Goal: Task Accomplishment & Management: Manage account settings

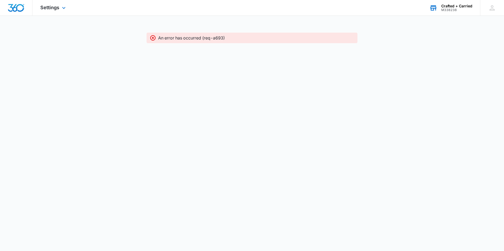
click at [462, 11] on div "M338238" at bounding box center [456, 10] width 31 height 4
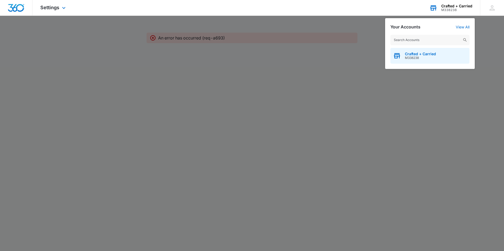
click at [425, 56] on span "Crafted + Carried" at bounding box center [420, 54] width 31 height 4
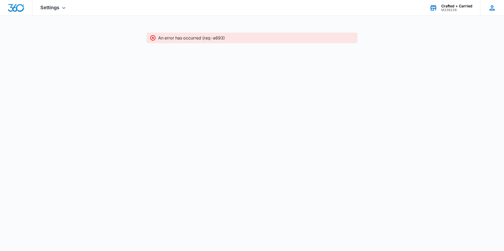
click at [489, 7] on icon at bounding box center [492, 8] width 8 height 8
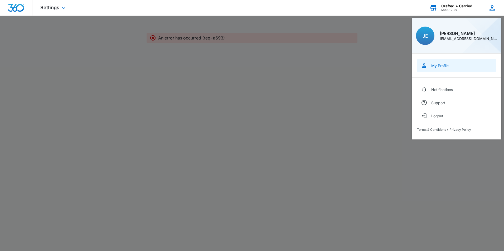
click at [443, 67] on div "My Profile" at bounding box center [439, 65] width 17 height 4
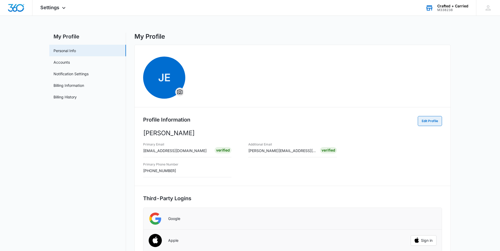
click at [432, 121] on button "Edit Profile" at bounding box center [429, 121] width 24 height 10
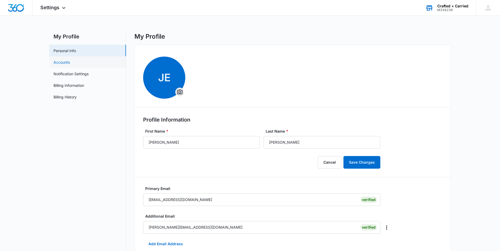
click at [70, 62] on link "Accounts" at bounding box center [61, 63] width 16 height 6
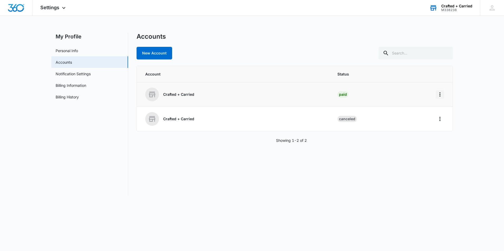
click at [439, 95] on icon "Home" at bounding box center [439, 94] width 6 height 6
click at [442, 107] on button "Go to Dashboard" at bounding box center [460, 109] width 48 height 8
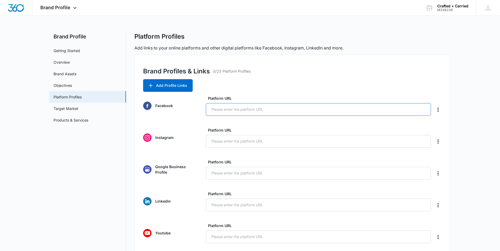
click at [249, 109] on input "Platform URL" at bounding box center [318, 109] width 225 height 13
paste input "https://www.facebook.com/craftedandcarried"
type input "https://www.facebook.com/craftedandcarried"
click at [250, 140] on input "Platform URL" at bounding box center [318, 141] width 225 height 13
click at [224, 140] on input "Platform URL" at bounding box center [318, 141] width 225 height 13
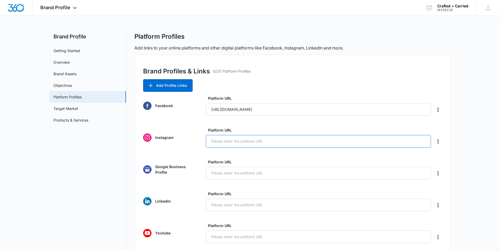
paste input "https://www.instagram.com/craftedandcarried/"
type input "https://www.instagram.com/craftedandcarried/"
click at [244, 173] on input "Platform URL" at bounding box center [318, 173] width 225 height 13
click at [242, 173] on input "Platform URL" at bounding box center [318, 173] width 225 height 13
paste input "https://share.google/ern0mbKbLSCSpoHnx"
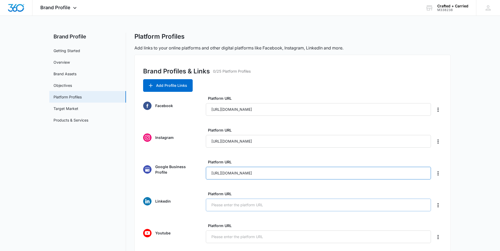
type input "https://share.google/ern0mbKbLSCSpoHnx"
click at [244, 205] on input "Platform URL" at bounding box center [318, 205] width 225 height 13
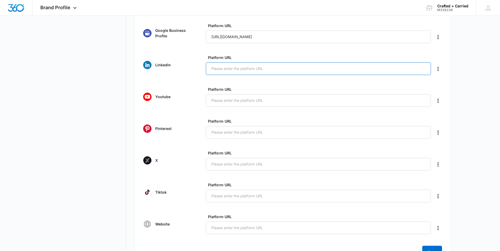
scroll to position [139, 0]
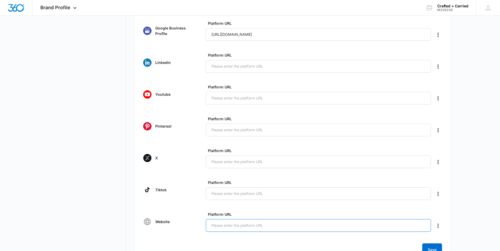
click at [260, 227] on input "Platform URL" at bounding box center [318, 225] width 225 height 13
click at [230, 224] on input "Platform URL" at bounding box center [318, 225] width 225 height 13
paste input "https://craftedcarried.com/"
type input "https://craftedcarried.com/"
click at [438, 248] on button "Save" at bounding box center [432, 250] width 20 height 13
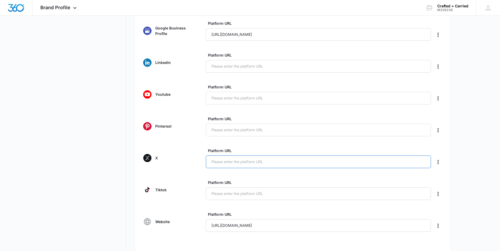
click at [304, 160] on input "Platform URL" at bounding box center [318, 162] width 225 height 13
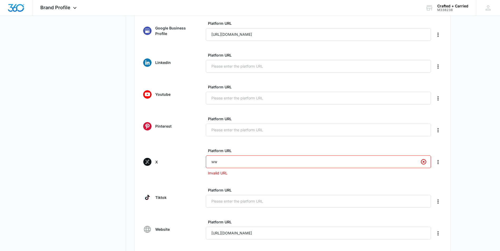
type input "w"
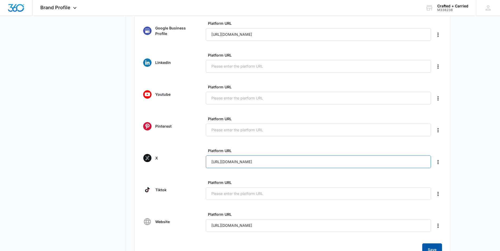
type input "https://www.x.com/craftedandcarry"
click at [435, 247] on button "Save" at bounding box center [432, 250] width 20 height 13
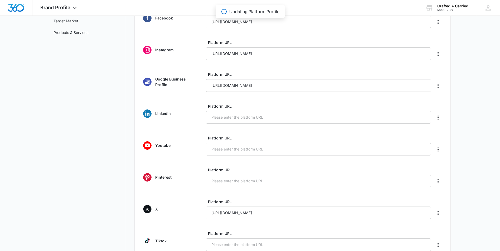
scroll to position [90, 0]
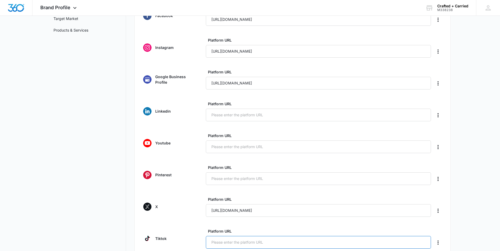
click at [245, 240] on input "Platform URL" at bounding box center [318, 242] width 225 height 13
click at [253, 244] on input "https://www.tiktok.com/crafted.carried" at bounding box center [318, 242] width 225 height 13
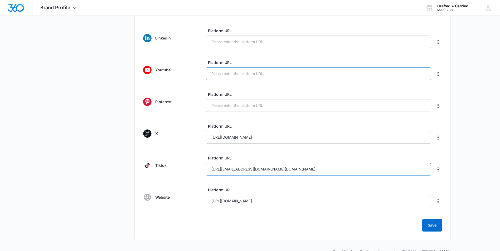
scroll to position [176, 0]
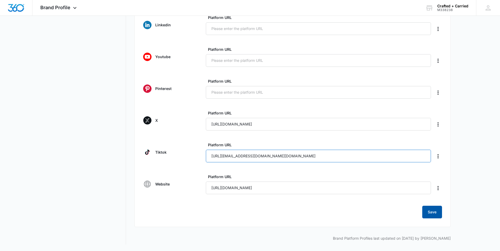
type input "https://www.tiktok.com/@crafted.carried"
click at [434, 213] on button "Save" at bounding box center [432, 212] width 20 height 13
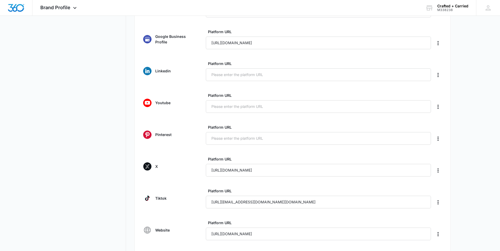
scroll to position [132, 0]
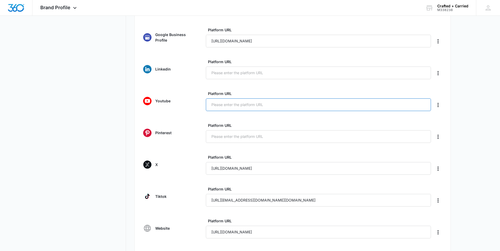
click at [253, 104] on input "Platform URL" at bounding box center [318, 105] width 225 height 13
type input "w"
type input "www.youtube.com/@craftedcarried"
click at [229, 76] on input "Platform URL" at bounding box center [318, 73] width 225 height 13
paste input "https://www.linkedin.com/company/crafted-carried/about/?viewAsMember=true"
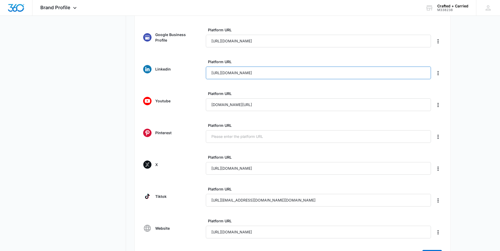
click at [363, 73] on input "https://www.linkedin.com/company/crafted-carried/about/?viewAsMember=true" at bounding box center [318, 73] width 225 height 13
type input "https://www.linkedin.com/company/crafted-carried/"
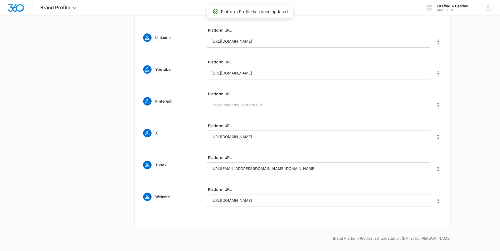
scroll to position [164, 0]
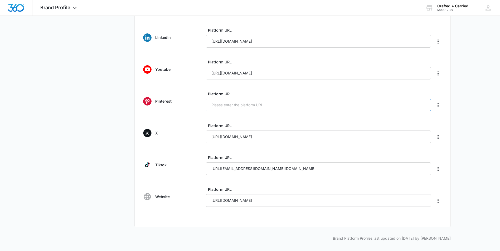
click at [248, 103] on input "Platform URL" at bounding box center [318, 105] width 225 height 13
paste input "www.pinterest.com/craftedandcarried"
type input "www.pinterest.com/craftedandcarried"
click at [432, 223] on button "Save" at bounding box center [432, 225] width 20 height 13
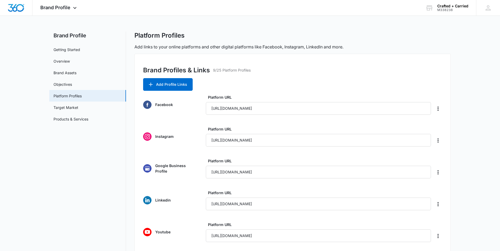
scroll to position [0, 0]
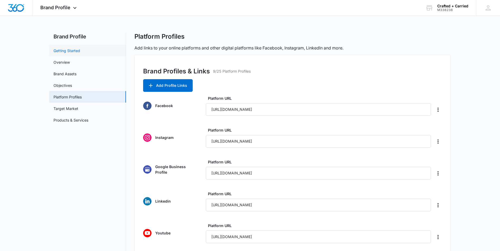
click at [79, 49] on link "Getting Started" at bounding box center [66, 51] width 27 height 6
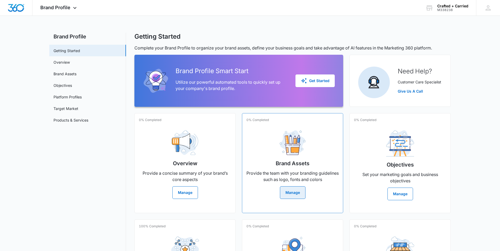
click at [297, 191] on button "Manage" at bounding box center [293, 192] width 26 height 13
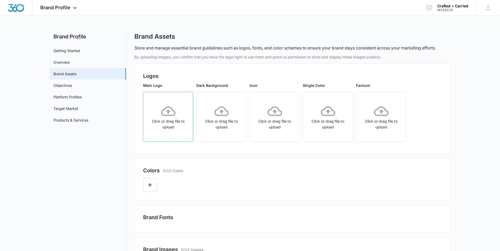
click at [169, 113] on icon at bounding box center [168, 111] width 14 height 14
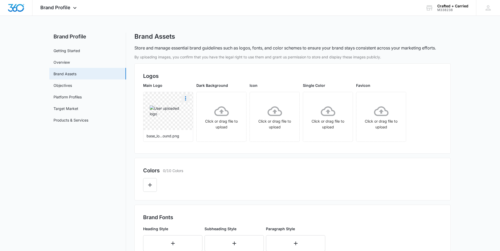
click at [184, 99] on icon "More" at bounding box center [185, 98] width 6 height 6
click at [191, 122] on div "Delete" at bounding box center [196, 121] width 17 height 4
click at [173, 114] on icon at bounding box center [168, 111] width 14 height 14
click at [227, 112] on icon at bounding box center [221, 111] width 14 height 10
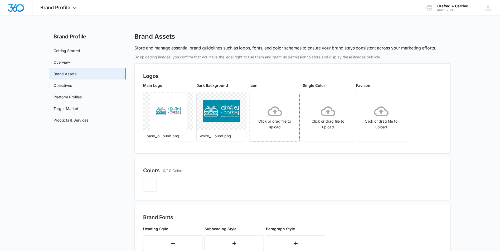
click at [273, 105] on icon at bounding box center [274, 111] width 14 height 14
click at [391, 104] on div "Click or drag file to upload" at bounding box center [381, 117] width 50 height 26
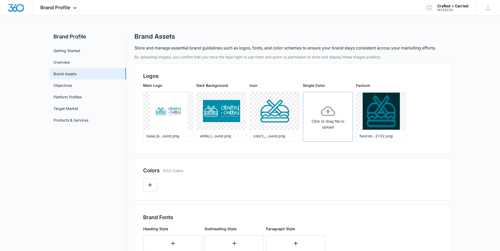
click at [325, 116] on icon at bounding box center [328, 111] width 14 height 10
click at [318, 109] on div "Click or drag file to upload" at bounding box center [328, 117] width 50 height 26
click at [153, 181] on button "Edit Color" at bounding box center [150, 185] width 14 height 14
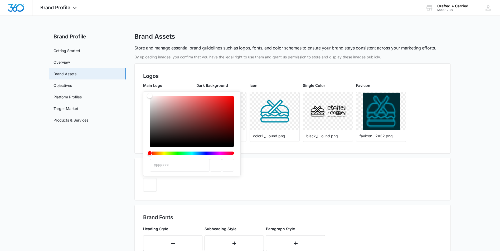
click at [176, 164] on input "#FFFFFF" at bounding box center [180, 165] width 60 height 13
paste input "efedf1"
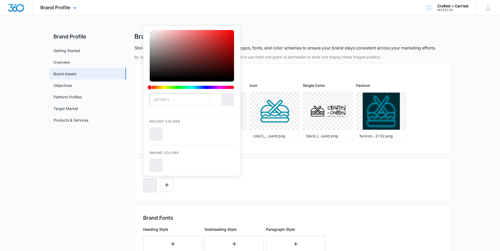
type input "#efedf1"
click at [169, 183] on icon "Edit Color" at bounding box center [167, 185] width 6 height 6
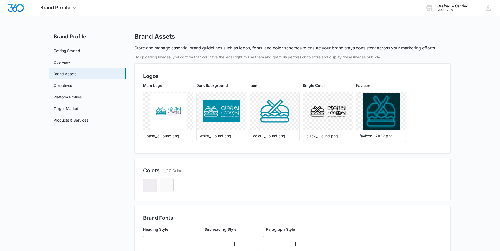
click at [170, 184] on button "Edit Color" at bounding box center [167, 185] width 14 height 14
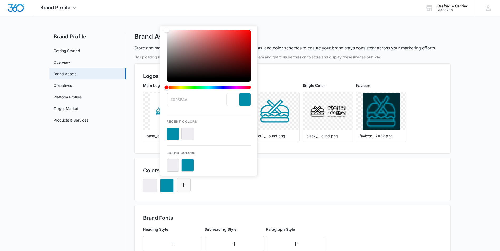
type input "#008eaa"
click at [187, 184] on button "Edit Color" at bounding box center [184, 185] width 14 height 14
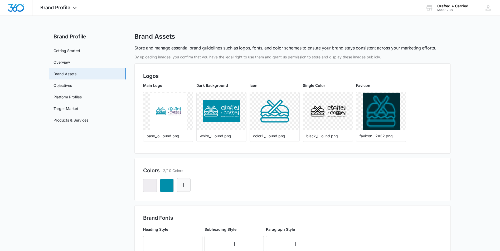
click at [187, 184] on button "Edit Color" at bounding box center [184, 185] width 14 height 14
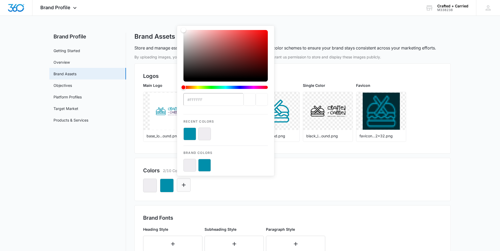
click at [186, 181] on button "Edit Color" at bounding box center [184, 185] width 14 height 14
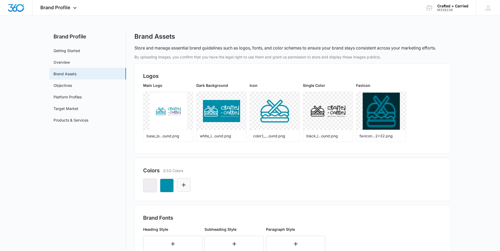
click at [187, 183] on button "Edit Color" at bounding box center [184, 185] width 14 height 14
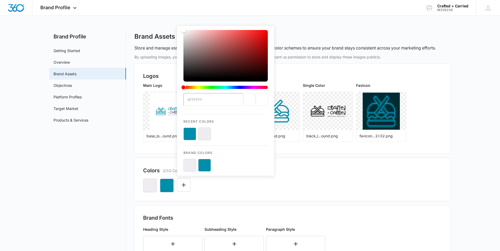
click at [209, 114] on div "Recent Colors" at bounding box center [225, 127] width 84 height 26
click at [200, 99] on input "#FFFFFF" at bounding box center [213, 99] width 60 height 13
paste input "5d4777"
type input "#5d4777"
click at [297, 171] on div "Colors 3/10 Colors" at bounding box center [292, 171] width 299 height 8
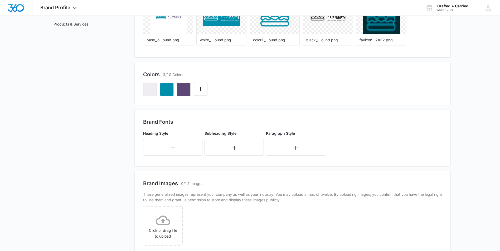
scroll to position [106, 0]
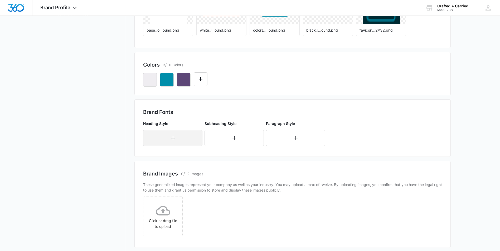
click at [173, 135] on icon "button" at bounding box center [173, 138] width 6 height 6
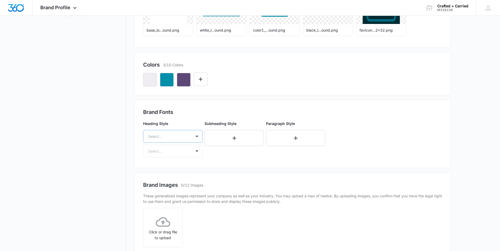
click at [185, 137] on div "Select..." at bounding box center [167, 137] width 48 height 12
type input "sketchy story"
click at [222, 159] on div "Heading Style 0 results available for search term sketchy story. Use Up and Dow…" at bounding box center [242, 139] width 198 height 41
click at [196, 153] on div "Heading Style Select... Select..." at bounding box center [172, 139] width 59 height 37
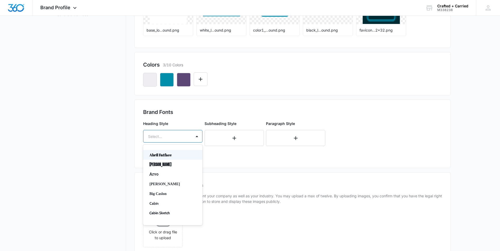
click at [194, 141] on div at bounding box center [196, 136] width 11 height 12
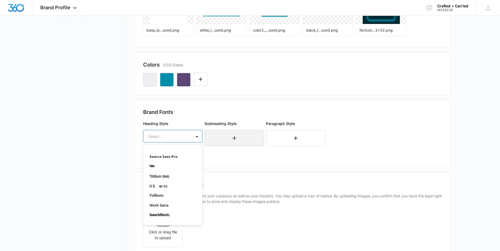
click at [241, 137] on button "button" at bounding box center [233, 138] width 59 height 16
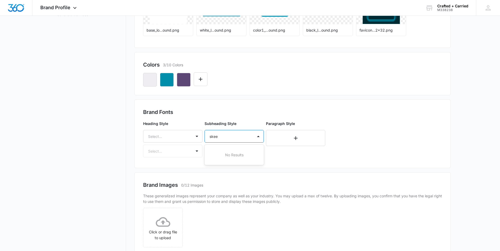
type input "ske"
click at [234, 166] on p "Cabin Sketch" at bounding box center [234, 165] width 46 height 6
type input "c"
click at [387, 150] on div "Brand Fonts Heading Style Select... Select... Subheading Style All selected opt…" at bounding box center [292, 133] width 299 height 51
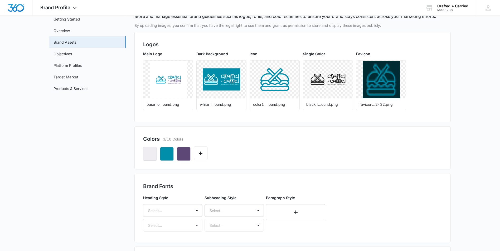
scroll to position [0, 0]
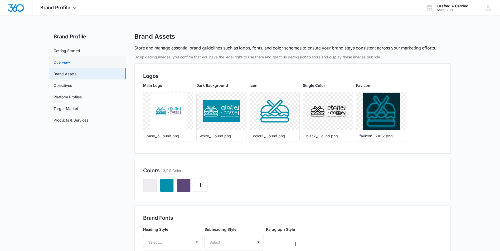
click at [62, 63] on link "Overview" at bounding box center [61, 63] width 16 height 6
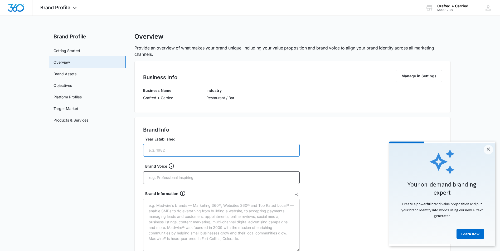
click at [200, 150] on input "Year Established" at bounding box center [221, 150] width 156 height 13
click at [471, 233] on link "Learn How" at bounding box center [470, 233] width 28 height 9
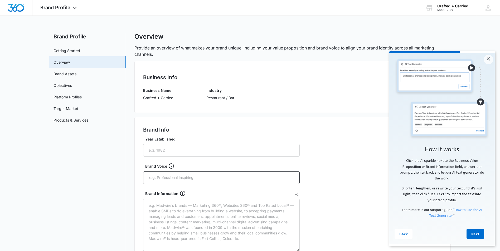
click at [471, 233] on link "Next" at bounding box center [475, 233] width 18 height 9
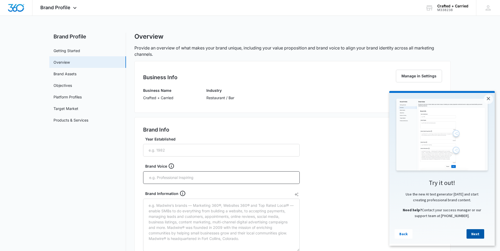
click at [477, 239] on link "Next" at bounding box center [475, 233] width 18 height 9
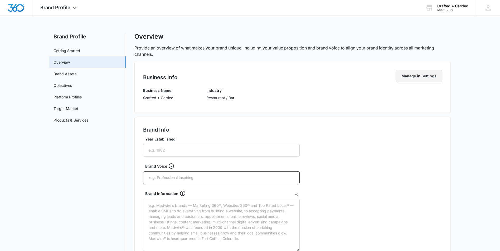
click at [416, 76] on button "Manage in Settings" at bounding box center [419, 76] width 46 height 13
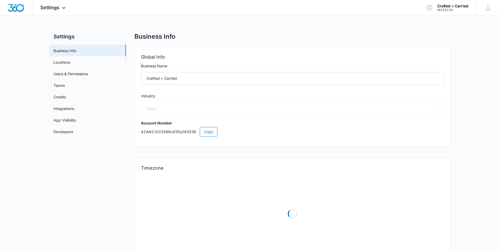
select select "11"
select select "US"
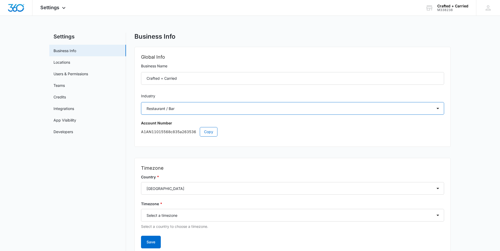
click at [289, 104] on select "Select Accounting / CPA Assisted Living Attorney / Law Firm Auto Repair Carpet …" at bounding box center [292, 108] width 303 height 13
click at [141, 102] on select "Select Accounting / CPA Assisted Living Attorney / Law Firm Auto Repair Carpet …" at bounding box center [292, 108] width 303 height 13
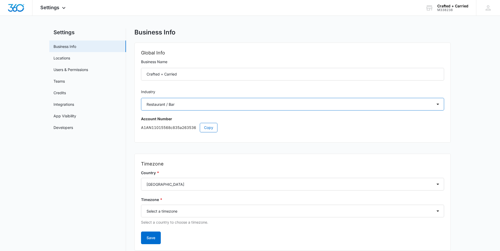
scroll to position [21, 0]
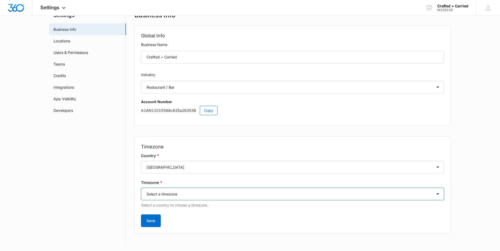
click at [276, 197] on select "Select a timezone Select a timezone America/Adak America/Anchorage America/Bois…" at bounding box center [292, 194] width 303 height 13
select select "America/Los_Angeles"
click at [141, 188] on select "Select a timezone Select a timezone America/Adak America/Anchorage America/Bois…" at bounding box center [292, 194] width 303 height 13
click at [151, 219] on button "Save" at bounding box center [151, 221] width 20 height 13
click at [64, 38] on link "Locations" at bounding box center [61, 41] width 17 height 6
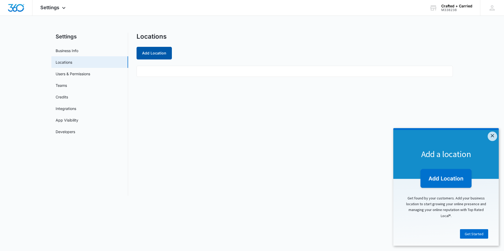
click at [160, 55] on button "Add Location" at bounding box center [153, 53] width 35 height 13
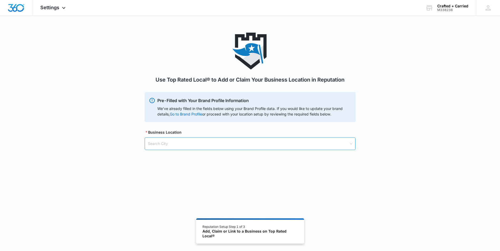
click at [205, 142] on input "search" at bounding box center [248, 144] width 201 height 12
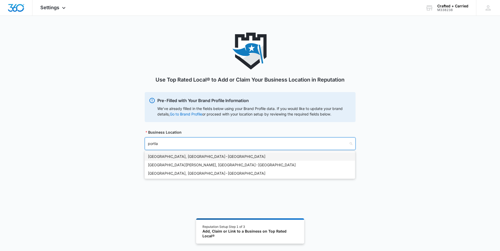
type input "portlan"
click at [188, 155] on div "Portland, OR - USA" at bounding box center [250, 157] width 204 height 6
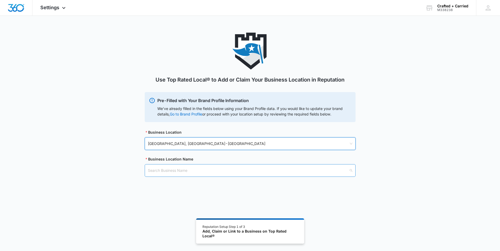
click at [190, 172] on input "search" at bounding box center [248, 171] width 201 height 12
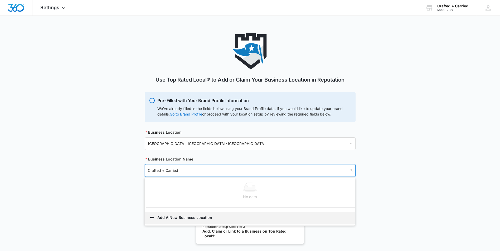
type input "Crafted + Carried"
click at [191, 217] on button "Add A New Business Location" at bounding box center [250, 218] width 210 height 13
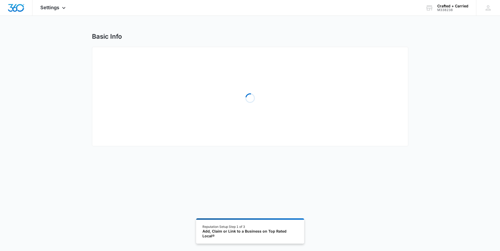
select select "Oregon"
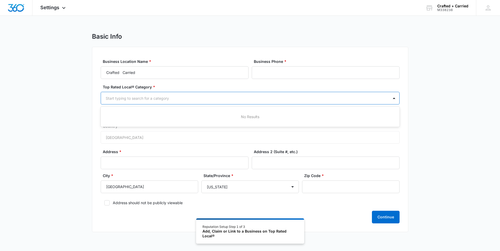
click at [205, 99] on div at bounding box center [244, 98] width 276 height 7
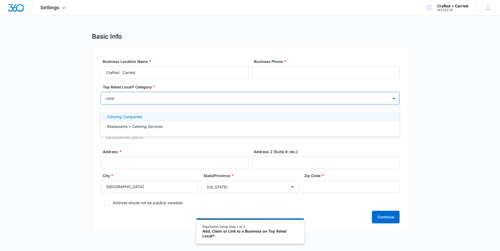
type input "cater"
click at [59, 7] on div "Settings Apps Reputation Websites Forms CRM Email Social Shop Payments POS Cont…" at bounding box center [53, 8] width 42 height 16
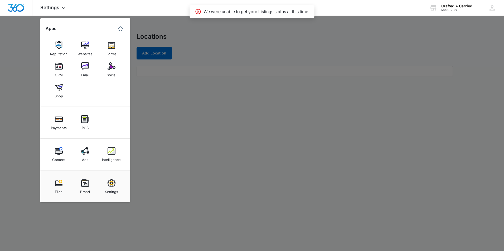
click at [165, 28] on div at bounding box center [252, 125] width 504 height 251
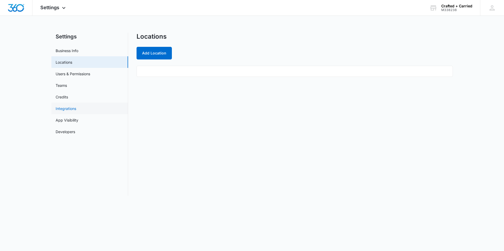
click at [76, 109] on link "Integrations" at bounding box center [66, 109] width 21 height 6
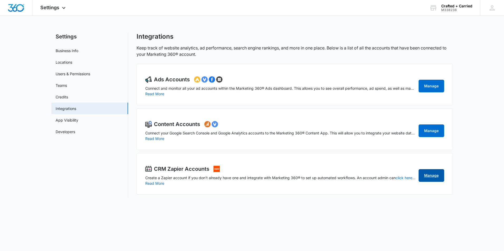
click at [435, 176] on link "Manage" at bounding box center [431, 175] width 26 height 13
click at [74, 48] on link "Business Info" at bounding box center [67, 51] width 23 height 6
select select "11"
select select "US"
select select "America/Los_Angeles"
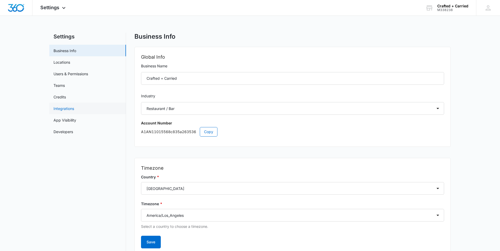
click at [66, 108] on link "Integrations" at bounding box center [63, 109] width 21 height 6
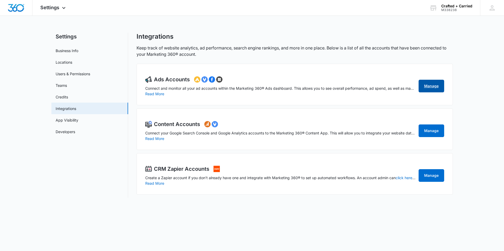
click at [423, 87] on link "Manage" at bounding box center [431, 86] width 26 height 13
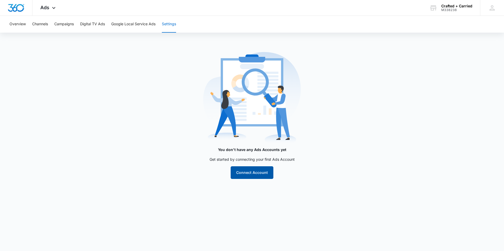
click at [265, 172] on button "Connect Account" at bounding box center [251, 172] width 43 height 13
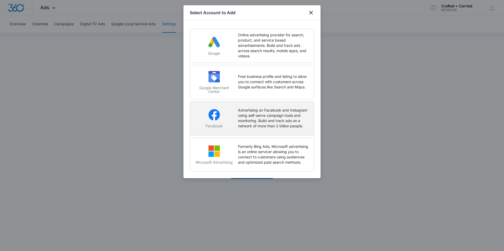
click at [281, 115] on p "Advertising on Facebook and Instagram using self-serve campaign tools and monit…" at bounding box center [273, 118] width 71 height 21
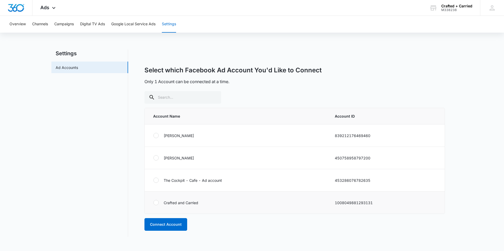
click at [158, 204] on div at bounding box center [155, 202] width 5 height 5
click at [153, 203] on input "radio" at bounding box center [153, 203] width 0 height 0
radio input "true"
click at [175, 225] on button "Connect Account" at bounding box center [165, 224] width 43 height 13
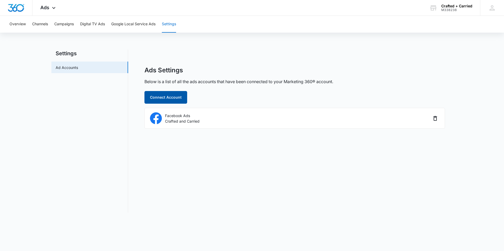
click at [172, 96] on button "Connect Account" at bounding box center [165, 97] width 43 height 13
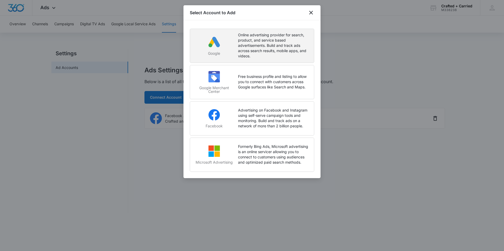
click at [248, 46] on p "Online advertising provider for search, product, and service based advertisemen…" at bounding box center [273, 45] width 71 height 26
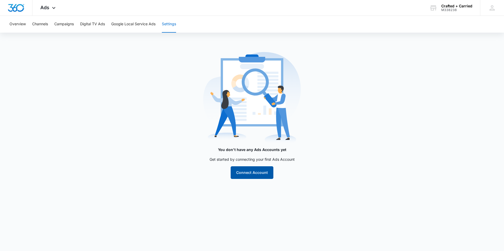
click at [259, 172] on button "Connect Account" at bounding box center [251, 172] width 43 height 13
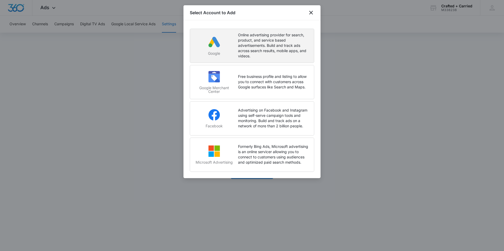
click at [257, 37] on p "Online advertising provider for search, product, and service based advertisemen…" at bounding box center [273, 45] width 71 height 26
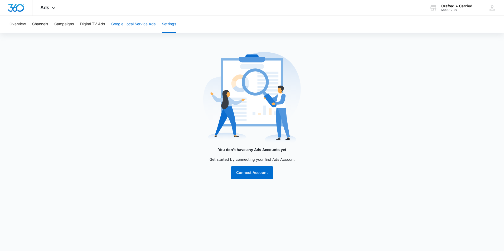
click at [136, 27] on button "Google Local Service Ads" at bounding box center [133, 24] width 44 height 17
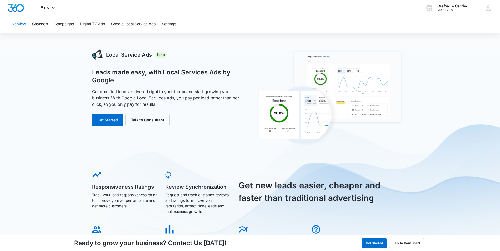
click at [22, 23] on button "Overview" at bounding box center [17, 24] width 16 height 17
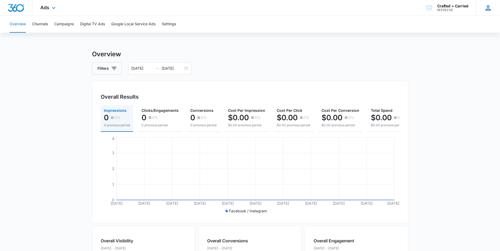
click at [493, 5] on div "JE Justin Eaton office@qcm2.com My Profile Notifications Support Logout Terms &…" at bounding box center [488, 8] width 24 height 16
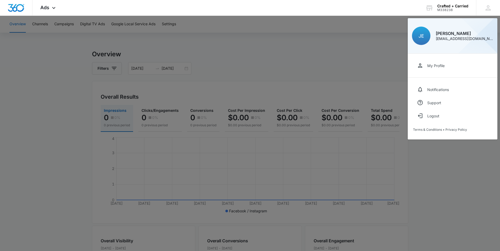
click at [174, 24] on div at bounding box center [250, 125] width 500 height 251
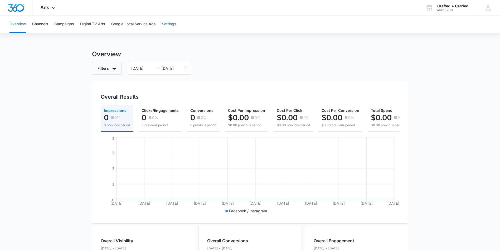
click at [174, 24] on button "Settings" at bounding box center [169, 24] width 14 height 17
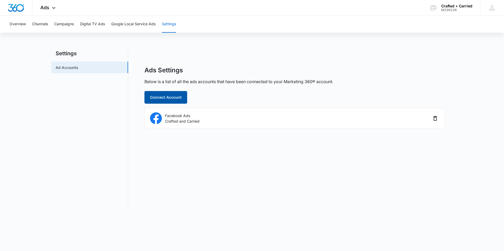
click at [169, 97] on button "Connect Account" at bounding box center [165, 97] width 43 height 13
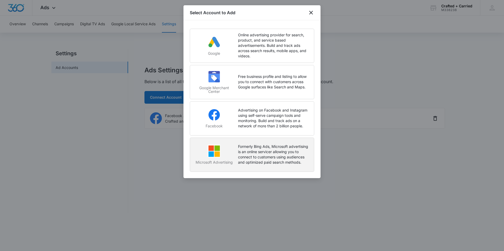
click at [249, 145] on p "Formerly Bing Ads, Microsoft advertising is an online servicer allowing you to …" at bounding box center [273, 154] width 71 height 21
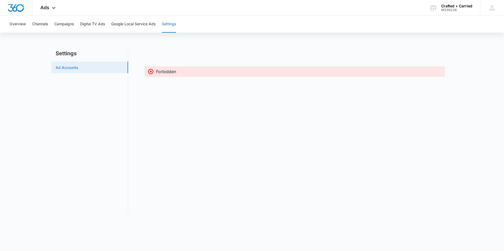
click at [78, 68] on link "Ad Accounts" at bounding box center [67, 68] width 22 height 6
click at [168, 21] on button "Settings" at bounding box center [169, 24] width 14 height 17
click at [169, 26] on button "Settings" at bounding box center [169, 24] width 14 height 17
click at [487, 6] on div "JE Justin Eaton office@qcm2.com My Profile Notifications Support Logout Terms &…" at bounding box center [492, 8] width 24 height 16
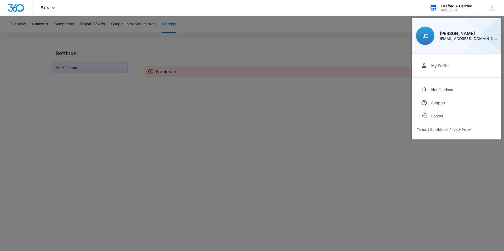
click at [460, 13] on div "Crafted + Carried M338238 Your Accounts View All" at bounding box center [450, 8] width 58 height 16
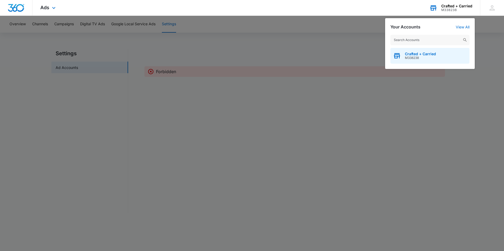
click at [440, 53] on div "Crafted + Carried M338238" at bounding box center [429, 56] width 79 height 16
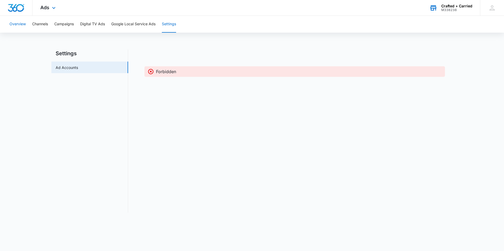
click at [19, 26] on button "Overview" at bounding box center [17, 24] width 16 height 17
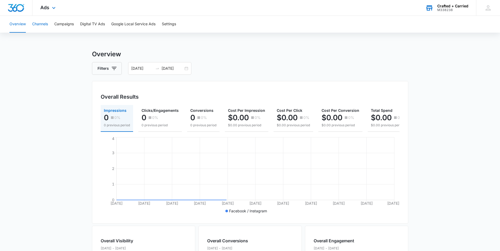
click at [36, 23] on button "Channels" at bounding box center [40, 24] width 16 height 17
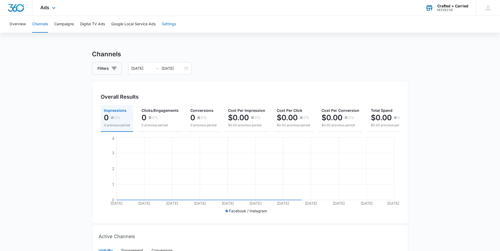
click at [174, 20] on button "Settings" at bounding box center [169, 24] width 14 height 17
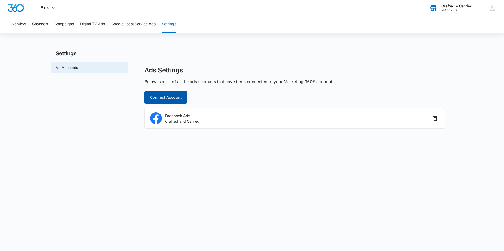
click at [171, 93] on button "Connect Account" at bounding box center [165, 97] width 43 height 13
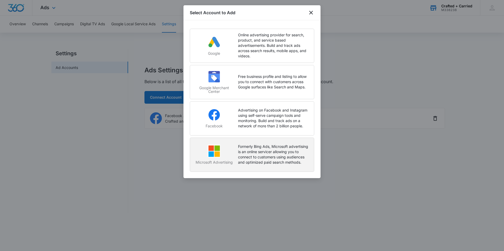
click at [256, 150] on p "Formerly Bing Ads, Microsoft advertising is an online servicer allowing you to …" at bounding box center [273, 154] width 71 height 21
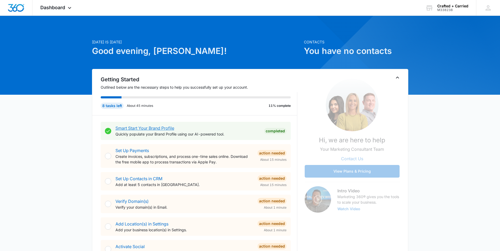
click at [170, 129] on link "Smart Start Your Brand Profile" at bounding box center [144, 128] width 59 height 5
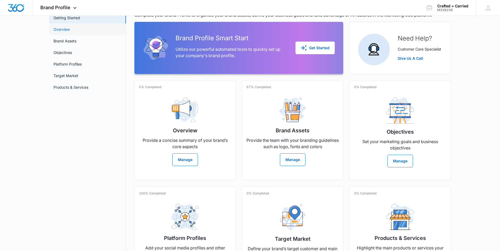
scroll to position [75, 0]
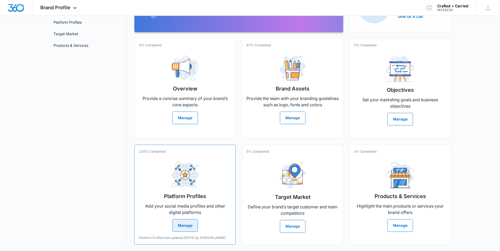
click at [183, 224] on button "Manage" at bounding box center [185, 225] width 26 height 13
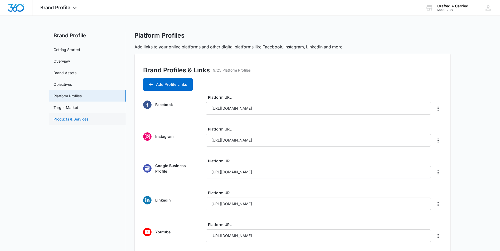
scroll to position [0, 0]
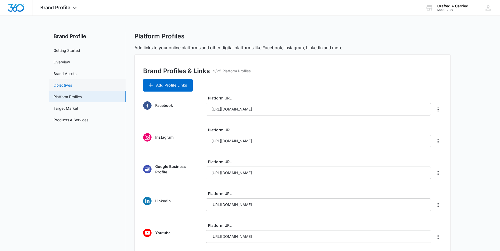
click at [70, 84] on link "Objectives" at bounding box center [62, 85] width 18 height 6
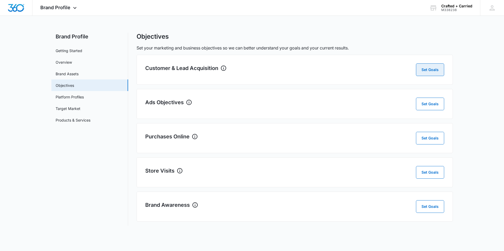
click at [436, 69] on button "Set Goals" at bounding box center [430, 69] width 28 height 13
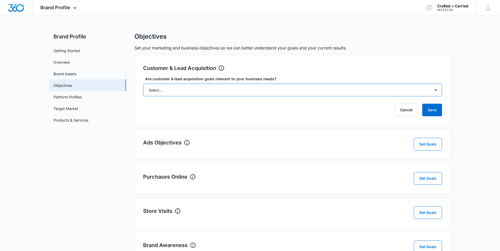
click at [418, 87] on select "Select... Yes No Yes, but don't currently have the data" at bounding box center [292, 90] width 299 height 13
click at [143, 84] on select "Select... Yes No Yes, but don't currently have the data" at bounding box center [292, 90] width 299 height 13
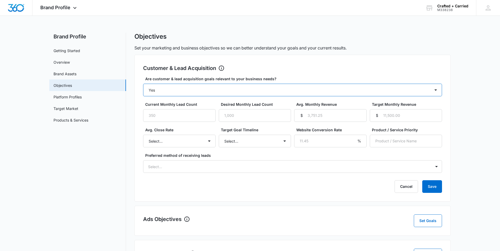
click at [392, 91] on select "Select... Yes No Yes, but don't currently have the data" at bounding box center [292, 90] width 299 height 13
select select "yes, but later"
click at [143, 84] on select "Select... Yes No Yes, but don't currently have the data" at bounding box center [292, 90] width 299 height 13
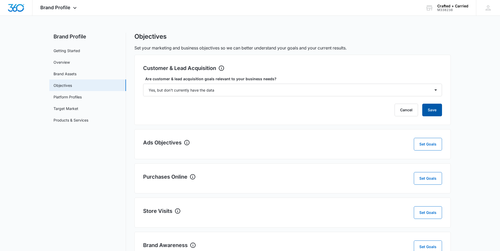
click at [435, 107] on button "Save" at bounding box center [432, 110] width 20 height 13
click at [77, 97] on link "Platform Profiles" at bounding box center [67, 97] width 28 height 6
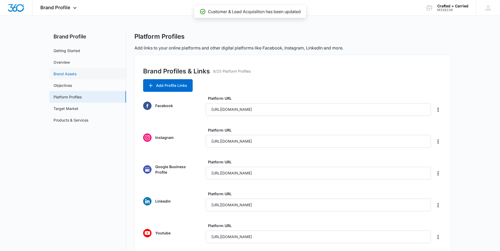
click at [73, 74] on link "Brand Assets" at bounding box center [64, 74] width 23 height 6
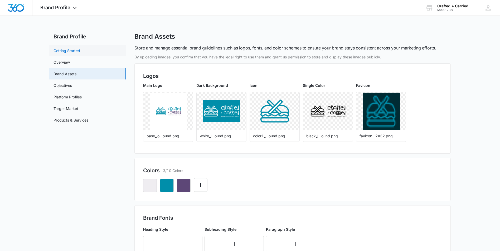
click at [80, 51] on link "Getting Started" at bounding box center [66, 51] width 27 height 6
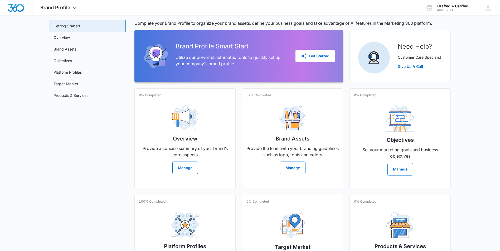
scroll to position [75, 0]
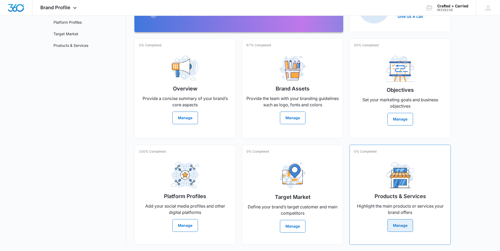
click at [403, 222] on button "Manage" at bounding box center [400, 225] width 26 height 13
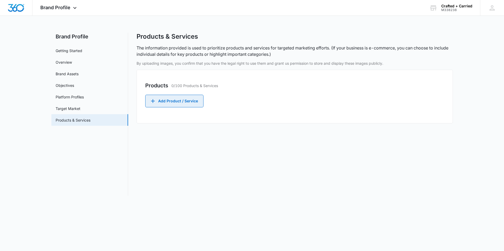
click at [186, 102] on button "Add Product / Service" at bounding box center [174, 101] width 58 height 13
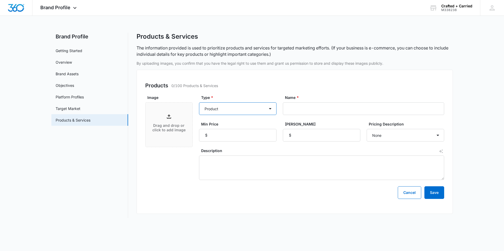
click at [228, 106] on select "Product Product category Service Service category" at bounding box center [237, 108] width 77 height 13
select select "service"
click at [199, 102] on select "Product Product category Service Service category" at bounding box center [237, 108] width 77 height 13
click at [292, 111] on input "Name *" at bounding box center [363, 108] width 161 height 13
drag, startPoint x: 292, startPoint y: 111, endPoint x: 305, endPoint y: 90, distance: 24.4
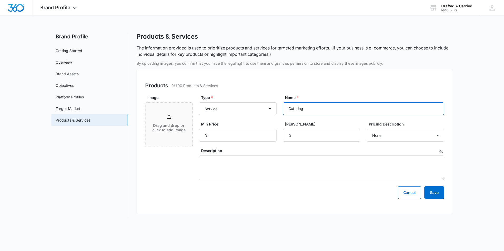
click at [305, 90] on div "Products 0/100 Products & Services Image Drag and drop or click to add image Ty…" at bounding box center [294, 142] width 316 height 144
click at [324, 104] on input "Catering" at bounding box center [363, 108] width 161 height 13
type input "Catering"
click at [270, 108] on select "Product Product category Service Service category" at bounding box center [237, 108] width 77 height 13
click at [199, 102] on select "Product Product category Service Service category" at bounding box center [237, 108] width 77 height 13
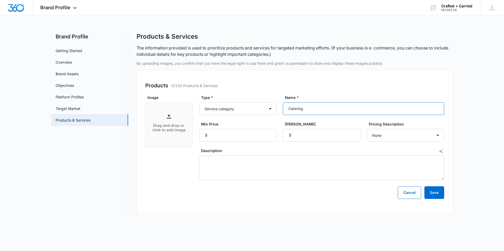
click at [301, 106] on input "Catering" at bounding box center [363, 108] width 161 height 13
click at [306, 107] on input "Catering" at bounding box center [363, 108] width 161 height 13
click at [425, 134] on select "None Each Per month Per year Per hour Per day" at bounding box center [404, 135] width 77 height 13
click at [232, 107] on select "Product Product category Service Service category" at bounding box center [237, 108] width 77 height 13
select select "product"
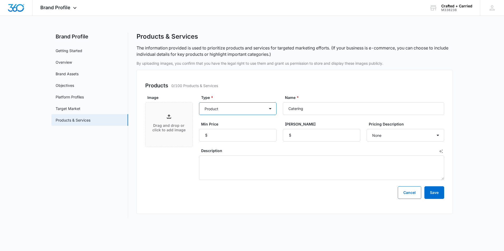
click at [199, 102] on select "Product Product category Service Service category" at bounding box center [237, 108] width 77 height 13
click at [312, 107] on input "Catering" at bounding box center [363, 108] width 161 height 13
type input "C"
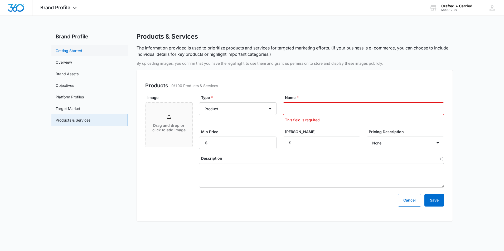
click at [61, 50] on link "Getting Started" at bounding box center [69, 51] width 27 height 6
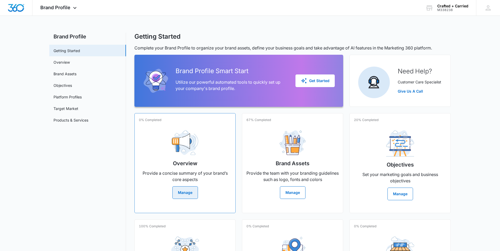
click at [191, 195] on button "Manage" at bounding box center [185, 192] width 26 height 13
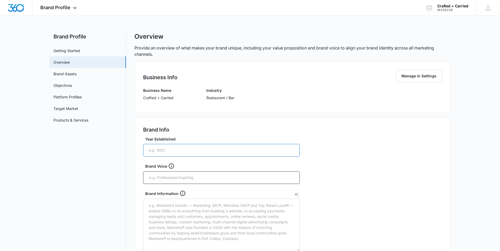
click at [179, 150] on input "Year Established" at bounding box center [221, 150] width 156 height 13
type input "2025"
click at [182, 173] on div at bounding box center [221, 177] width 156 height 13
click at [182, 175] on input "text" at bounding box center [222, 178] width 146 height 8
click at [186, 176] on input "text" at bounding box center [222, 178] width 146 height 8
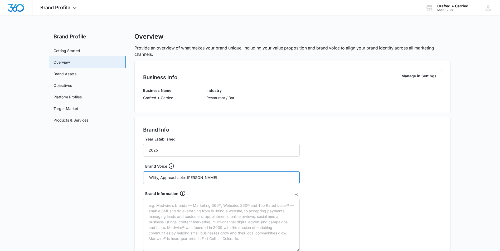
type input "Witty, Approachable, clever"
click at [201, 178] on icon "Remove" at bounding box center [201, 177] width 3 height 3
click at [201, 178] on input "text" at bounding box center [222, 178] width 146 height 8
type input "Witty"
type input "Approachable"
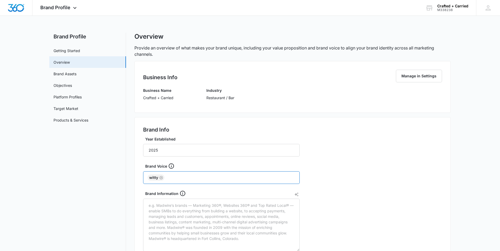
type input "'"
click at [223, 177] on input "text" at bounding box center [247, 178] width 96 height 8
type input "confident"
type input "narrative-driven"
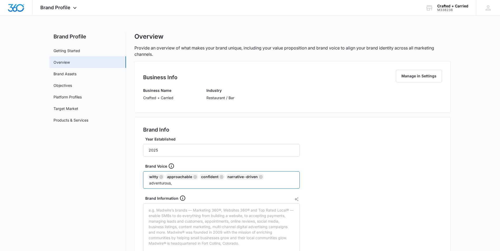
type input "adventurous"
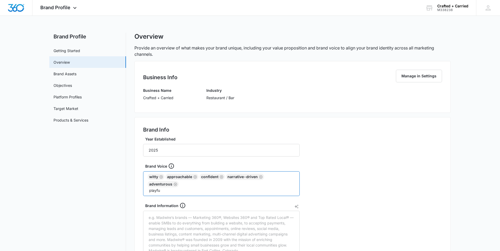
type input "playful"
type input "exploratory"
type input "warm"
type input "hospitable"
type input "s"
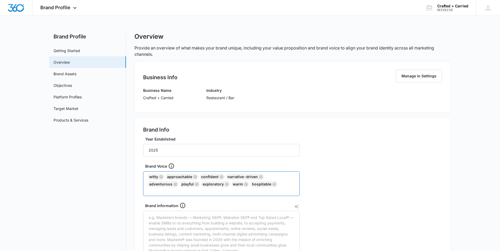
type input "a"
type input "southern sensations"
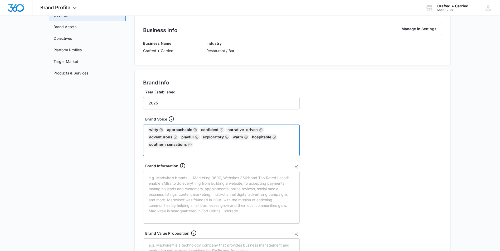
scroll to position [53, 0]
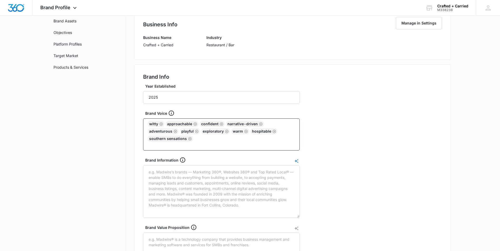
click at [298, 159] on icon "AI Text Generator" at bounding box center [296, 161] width 4 height 4
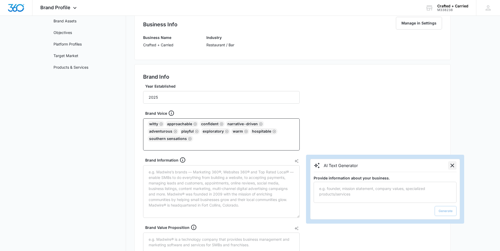
click at [453, 164] on icon "Close" at bounding box center [452, 166] width 4 height 4
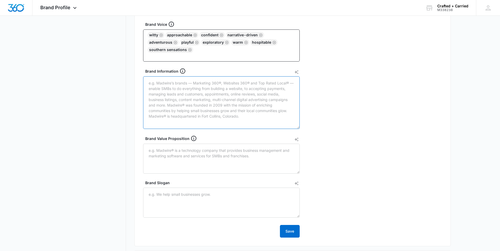
scroll to position [151, 0]
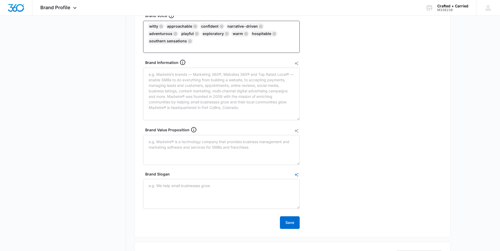
click at [297, 173] on icon "AI Text Generator" at bounding box center [296, 175] width 4 height 4
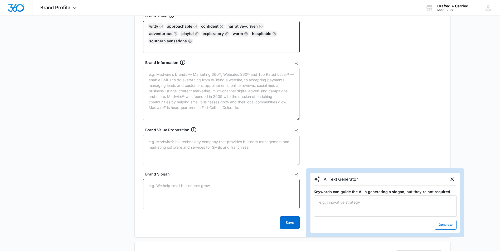
click at [226, 183] on textarea "Brand Slogan" at bounding box center [221, 194] width 156 height 30
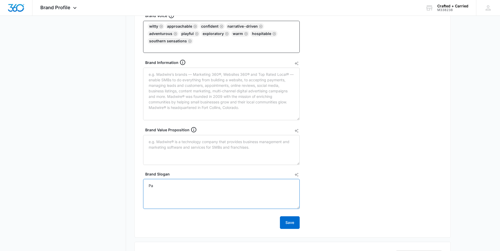
type textarea "P"
type textarea "Made with Soul. Packed to Roll."
click at [291, 217] on button "Save" at bounding box center [290, 223] width 20 height 13
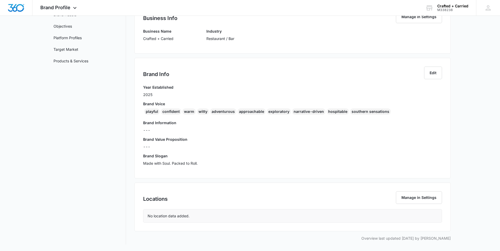
scroll to position [59, 0]
click at [411, 203] on button "Manage in Settings" at bounding box center [419, 197] width 46 height 13
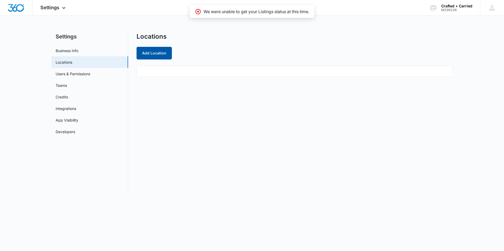
click at [155, 53] on button "Add Location" at bounding box center [153, 53] width 35 height 13
click at [74, 52] on link "Business Info" at bounding box center [67, 51] width 23 height 6
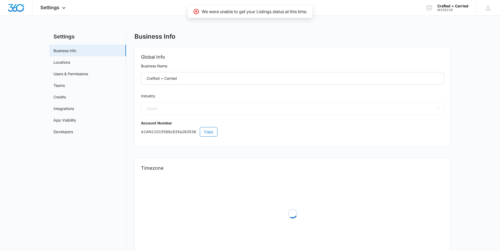
select select "11"
select select "US"
select select "America/Los_Angeles"
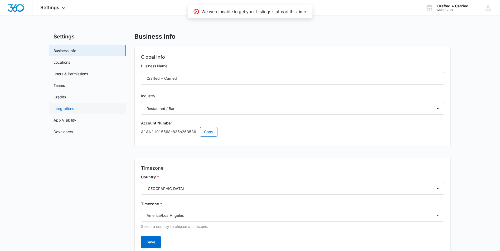
click at [73, 108] on link "Integrations" at bounding box center [63, 109] width 21 height 6
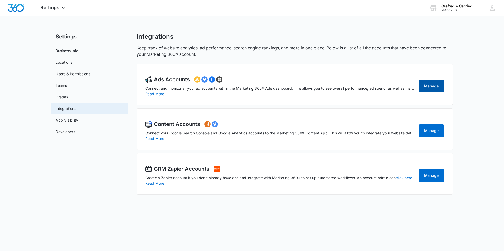
click at [430, 84] on link "Manage" at bounding box center [431, 86] width 26 height 13
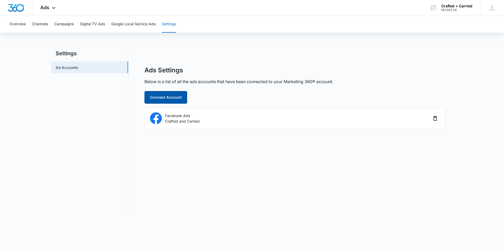
click at [179, 96] on button "Connect Account" at bounding box center [165, 97] width 43 height 13
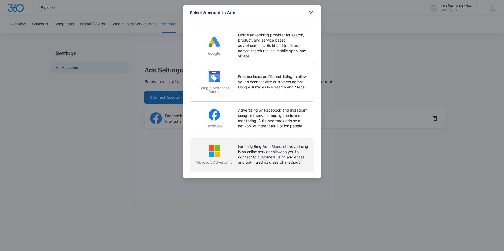
click at [269, 145] on p "Formerly Bing Ads, Microsoft advertising is an online servicer allowing you to …" at bounding box center [273, 154] width 71 height 21
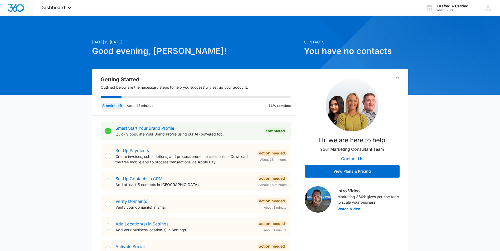
click at [163, 223] on link "Add Location(s) in Settings" at bounding box center [141, 224] width 53 height 5
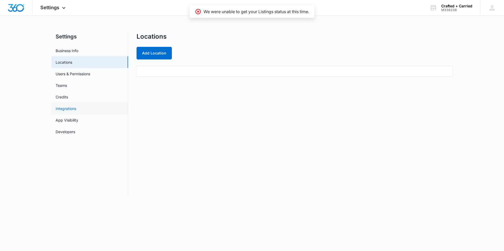
click at [71, 107] on link "Integrations" at bounding box center [66, 109] width 21 height 6
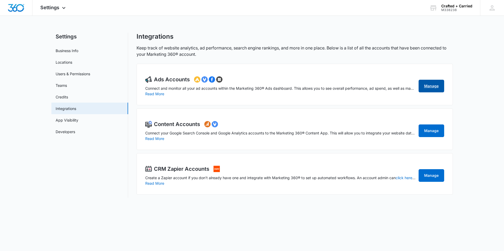
click at [436, 88] on link "Manage" at bounding box center [431, 86] width 26 height 13
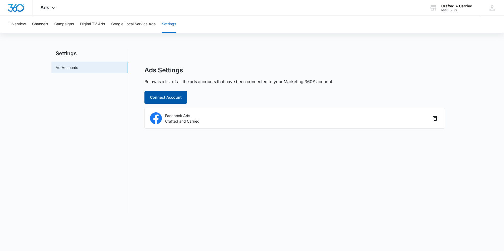
click at [178, 98] on button "Connect Account" at bounding box center [165, 97] width 43 height 13
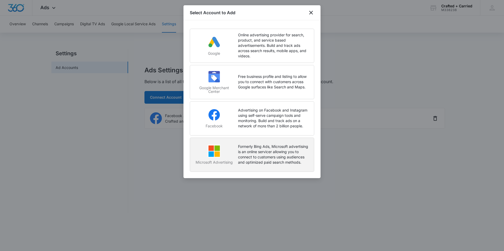
click at [268, 150] on p "Formerly Bing Ads, Microsoft advertising is an online servicer allowing you to …" at bounding box center [273, 154] width 71 height 21
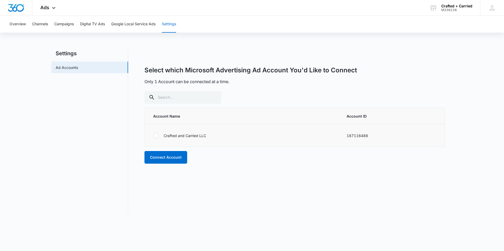
click at [154, 136] on div at bounding box center [155, 135] width 5 height 5
click at [153, 136] on input "radio" at bounding box center [153, 136] width 0 height 0
click at [166, 157] on button "Connect Account" at bounding box center [165, 157] width 43 height 13
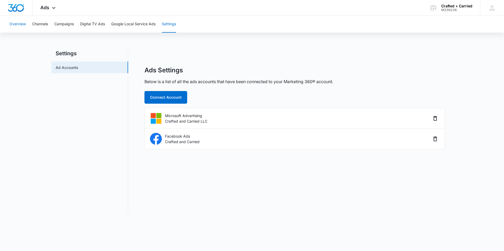
click at [25, 23] on button "Overview" at bounding box center [17, 24] width 16 height 17
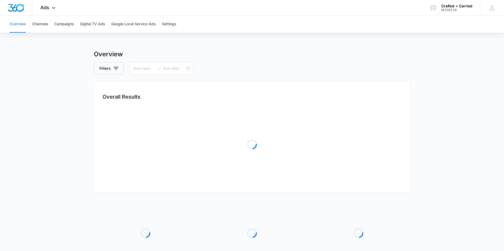
type input "08/15/2025"
type input "09/14/2025"
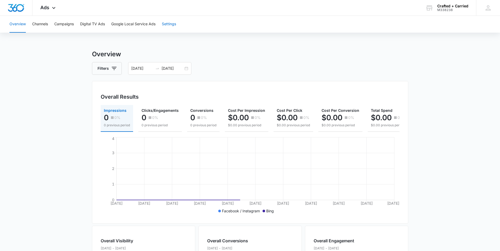
click at [172, 26] on button "Settings" at bounding box center [169, 24] width 14 height 17
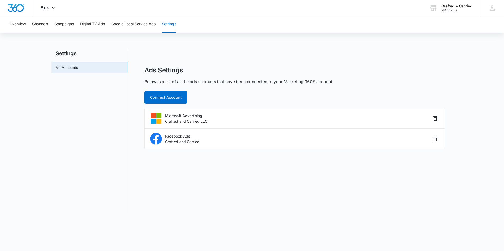
click at [167, 28] on button "Settings" at bounding box center [169, 24] width 14 height 17
click at [53, 9] on icon at bounding box center [53, 9] width 3 height 2
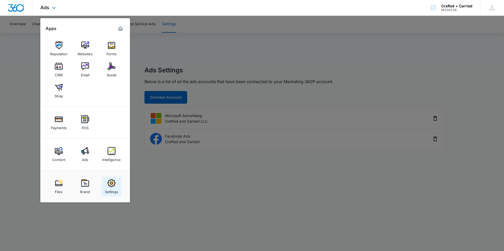
click at [113, 186] on img at bounding box center [111, 183] width 8 height 8
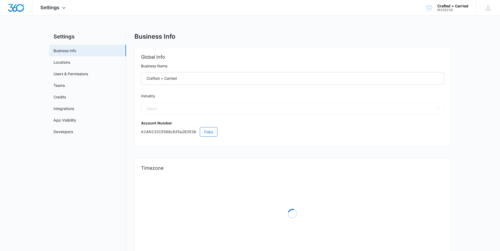
select select "11"
select select "US"
select select "America/Los_Angeles"
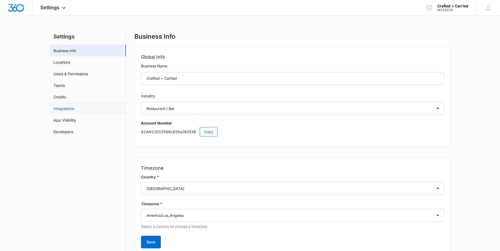
click at [71, 108] on link "Integrations" at bounding box center [63, 109] width 21 height 6
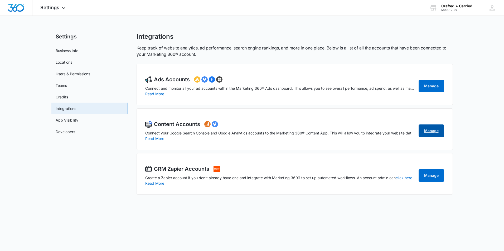
click at [425, 130] on link "Manage" at bounding box center [431, 131] width 26 height 13
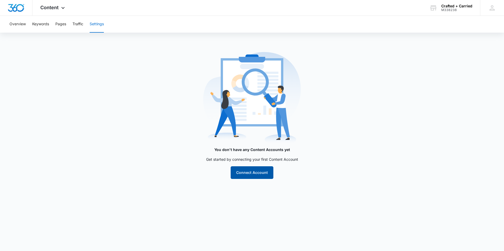
click at [260, 174] on button "Connect Account" at bounding box center [251, 172] width 43 height 13
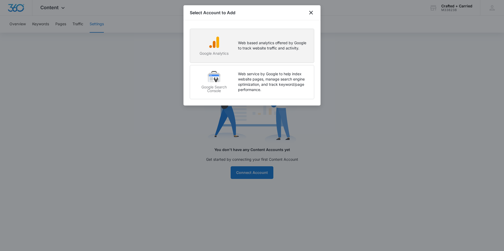
click at [267, 45] on p "Web based analytics offered by Google to track website traffic and activity." at bounding box center [273, 45] width 71 height 11
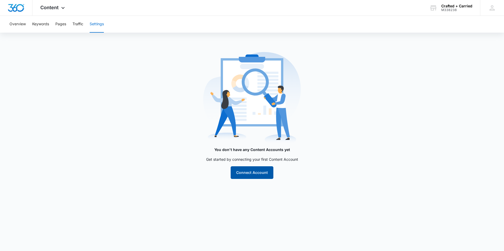
click at [254, 171] on button "Connect Account" at bounding box center [251, 172] width 43 height 13
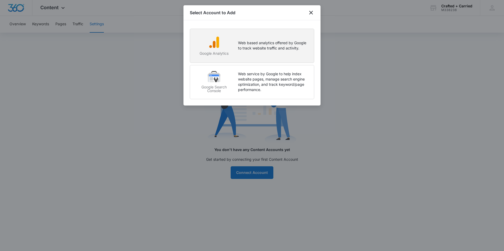
click at [264, 54] on div "Google Analytics Web based analytics offered by Google to track website traffic…" at bounding box center [251, 47] width 113 height 23
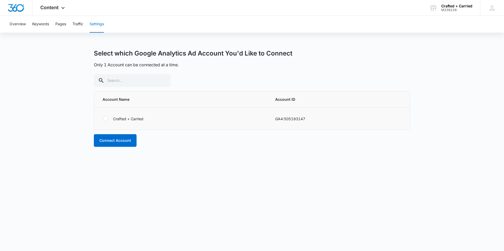
click at [108, 117] on label at bounding box center [107, 118] width 11 height 5
click at [103, 119] on input "radio" at bounding box center [102, 119] width 0 height 0
click at [119, 139] on button "Connect Account" at bounding box center [115, 140] width 43 height 13
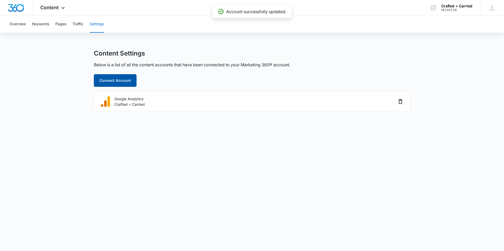
click at [123, 77] on button "Connect Account" at bounding box center [115, 80] width 43 height 13
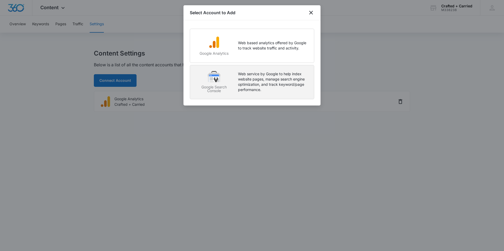
click at [253, 75] on p "Web service by Google to help index website pages, manage search engine optimiz…" at bounding box center [273, 81] width 71 height 21
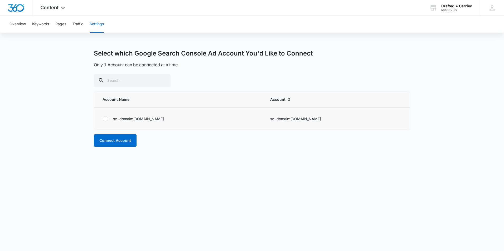
click at [106, 119] on div at bounding box center [105, 118] width 5 height 5
click at [103, 119] on input "radio" at bounding box center [102, 119] width 0 height 0
click at [118, 141] on button "Connect Account" at bounding box center [115, 140] width 43 height 13
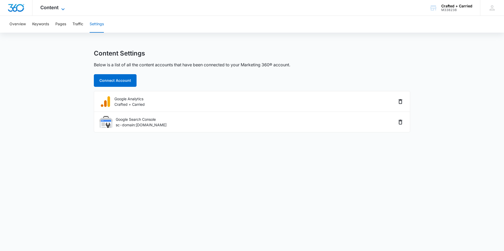
click at [62, 7] on icon at bounding box center [63, 9] width 6 height 6
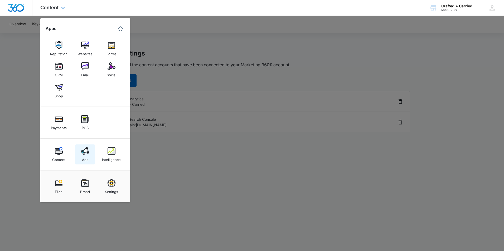
click at [88, 157] on div "Ads" at bounding box center [85, 158] width 6 height 7
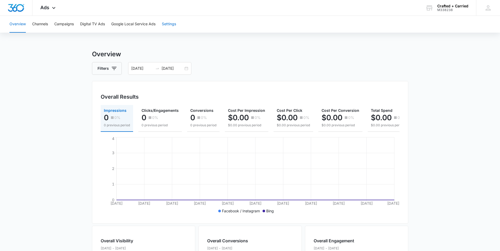
click at [166, 27] on button "Settings" at bounding box center [169, 24] width 14 height 17
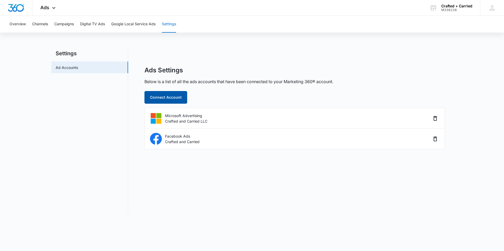
click at [169, 101] on button "Connect Account" at bounding box center [165, 97] width 43 height 13
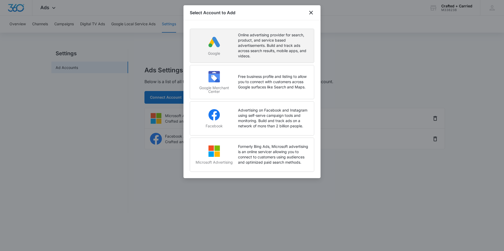
click at [239, 49] on p "Online advertising provider for search, product, and service based advertisemen…" at bounding box center [273, 45] width 71 height 26
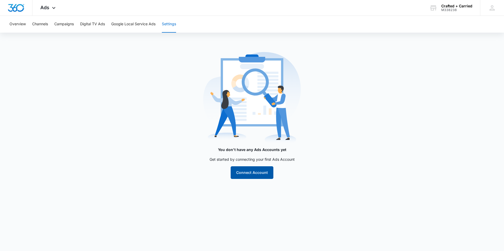
click at [258, 175] on button "Connect Account" at bounding box center [251, 172] width 43 height 13
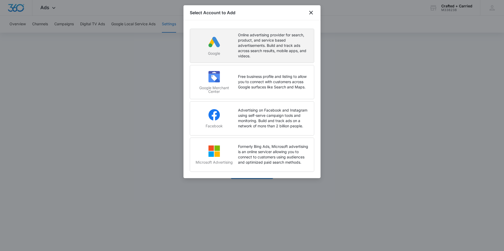
click at [266, 48] on p "Online advertising provider for search, product, and service based advertisemen…" at bounding box center [273, 45] width 71 height 26
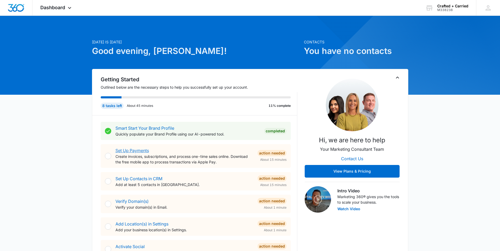
click at [147, 152] on link "Set Up Payments" at bounding box center [131, 150] width 33 height 5
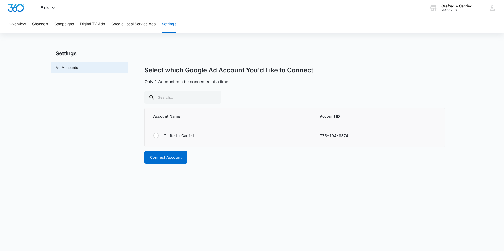
click at [155, 135] on div at bounding box center [155, 135] width 5 height 5
click at [153, 136] on input "radio" at bounding box center [153, 136] width 0 height 0
click at [166, 155] on button "Connect Account" at bounding box center [165, 157] width 43 height 13
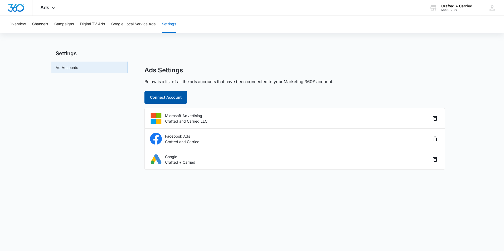
click at [181, 101] on button "Connect Account" at bounding box center [165, 97] width 43 height 13
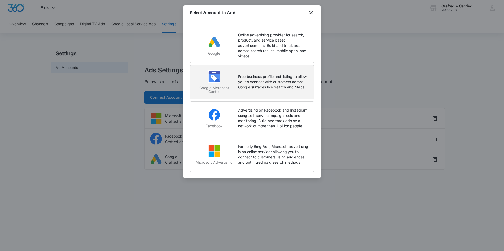
click at [279, 85] on p "Free business profile and listing to allow you to connect with customers across…" at bounding box center [273, 82] width 71 height 16
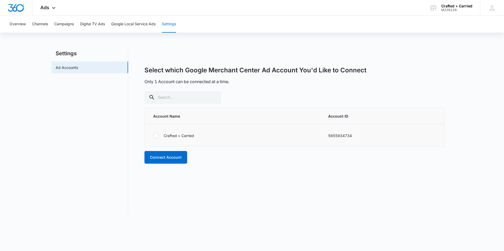
click at [155, 135] on div at bounding box center [155, 135] width 5 height 5
click at [153, 136] on input "radio" at bounding box center [153, 136] width 0 height 0
radio input "true"
click at [173, 155] on button "Connect Account" at bounding box center [165, 157] width 43 height 13
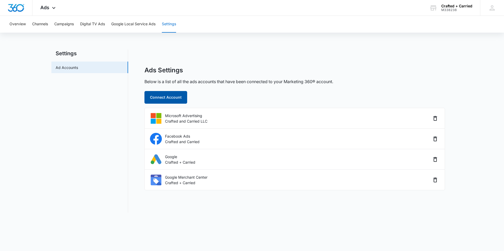
click at [175, 97] on button "Connect Account" at bounding box center [165, 97] width 43 height 13
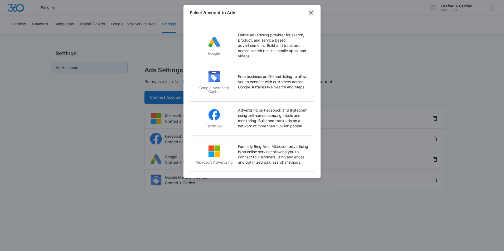
click at [311, 12] on icon "close" at bounding box center [311, 13] width 4 height 4
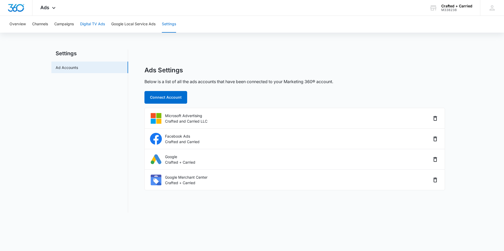
click at [100, 23] on button "Digital TV Ads" at bounding box center [92, 24] width 25 height 17
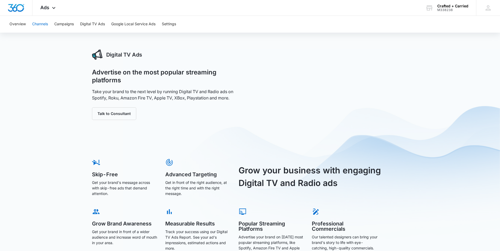
click at [48, 25] on button "Channels" at bounding box center [40, 24] width 16 height 17
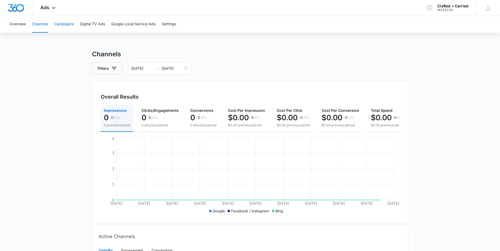
click at [67, 22] on button "Campaigns" at bounding box center [63, 24] width 19 height 17
click at [21, 26] on button "Overview" at bounding box center [17, 24] width 16 height 17
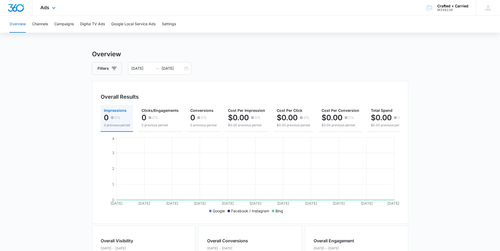
click at [23, 8] on img "Dashboard" at bounding box center [16, 8] width 17 height 8
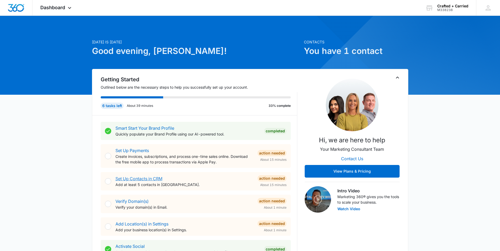
click at [151, 180] on link "Set Up Contacts in CRM" at bounding box center [138, 178] width 47 height 5
click at [139, 202] on link "Verify Domain(s)" at bounding box center [131, 201] width 33 height 5
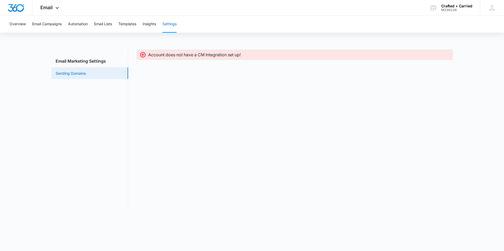
click at [80, 72] on link "Sending Domains" at bounding box center [71, 74] width 30 height 6
click at [85, 61] on h3 "Email Marketing Settings" at bounding box center [89, 61] width 77 height 6
click at [80, 75] on link "Sending Domains" at bounding box center [71, 74] width 30 height 6
click at [53, 25] on button "Email Campaigns" at bounding box center [47, 24] width 30 height 17
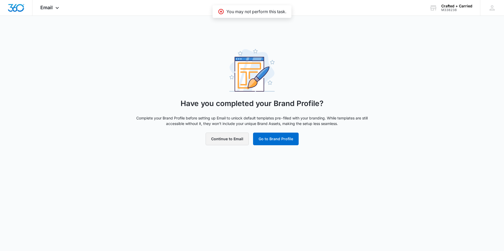
click at [236, 141] on button "Continue to Email" at bounding box center [226, 139] width 43 height 13
click at [14, 7] on img "Dashboard" at bounding box center [16, 8] width 17 height 8
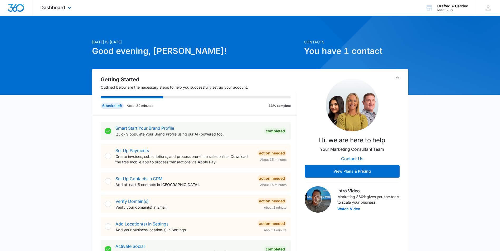
click at [67, 12] on div "Dashboard Apps Reputation Websites Forms CRM Email Social Shop Payments POS Con…" at bounding box center [56, 8] width 48 height 16
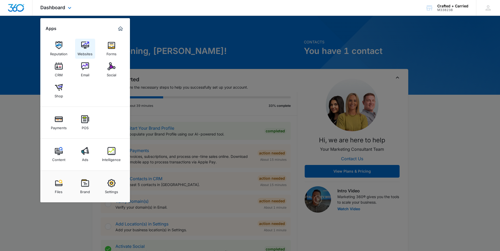
click at [85, 46] on img at bounding box center [85, 45] width 8 height 8
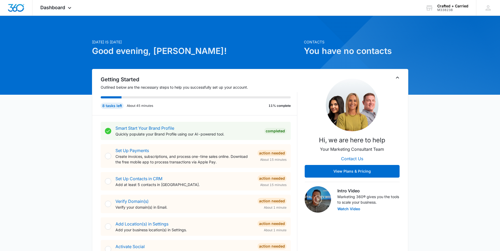
click at [107, 157] on div at bounding box center [108, 156] width 6 height 6
click at [109, 157] on div at bounding box center [108, 156] width 6 height 6
click at [136, 201] on link "Verify Domain(s)" at bounding box center [131, 201] width 33 height 5
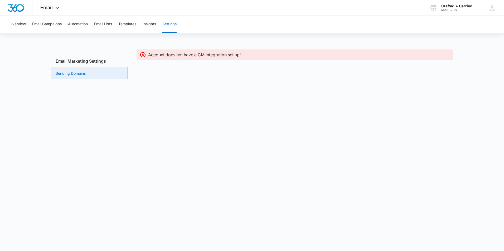
click at [86, 72] on link "Sending Domains" at bounding box center [71, 74] width 30 height 6
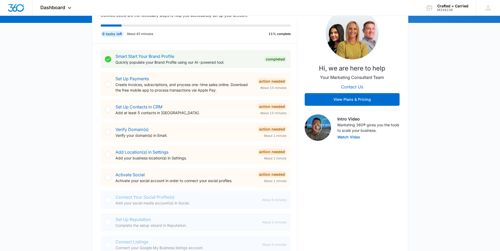
scroll to position [76, 0]
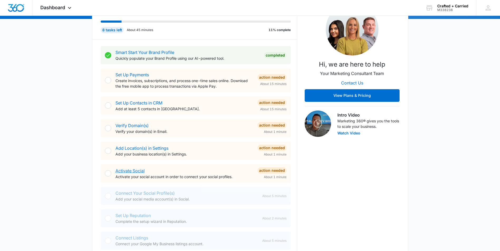
click at [138, 171] on link "Activate Social" at bounding box center [129, 170] width 29 height 5
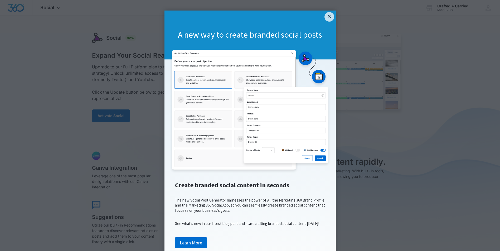
click at [333, 14] on div "A new way to create branded social posts" at bounding box center [249, 35] width 171 height 49
click at [328, 18] on link "×" at bounding box center [328, 16] width 9 height 9
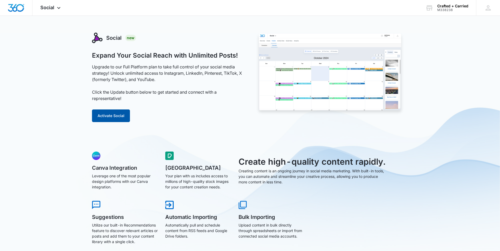
click at [118, 117] on button "Activate Social" at bounding box center [111, 116] width 38 height 13
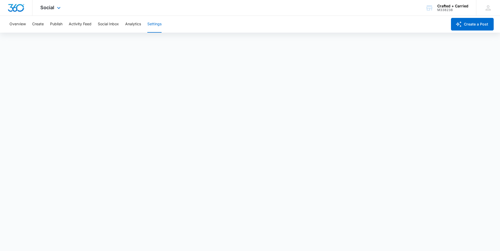
click at [21, 10] on img "Dashboard" at bounding box center [16, 8] width 17 height 8
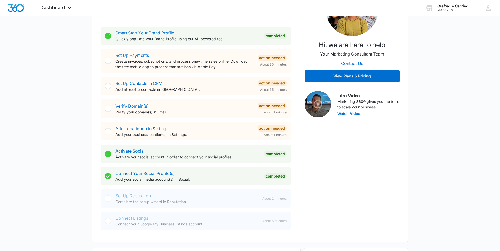
scroll to position [96, 0]
click at [175, 199] on p "Complete the setup wizard in Reputation." at bounding box center [186, 202] width 142 height 6
click at [162, 129] on link "Add Location(s) in Settings" at bounding box center [141, 128] width 53 height 5
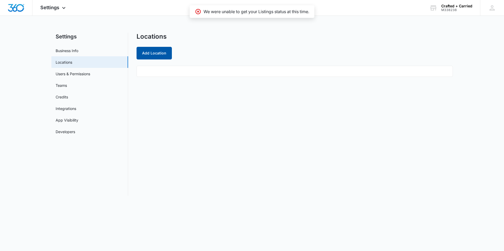
click at [160, 51] on button "Add Location" at bounding box center [153, 53] width 35 height 13
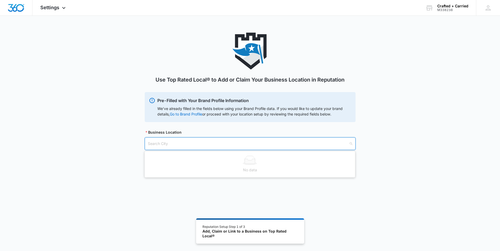
click at [192, 142] on input "search" at bounding box center [248, 144] width 201 height 12
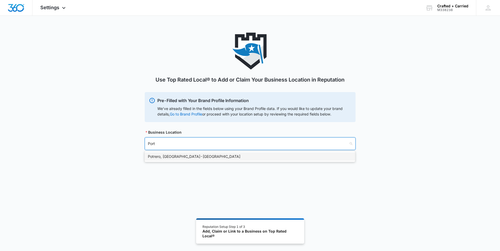
type input "Portl"
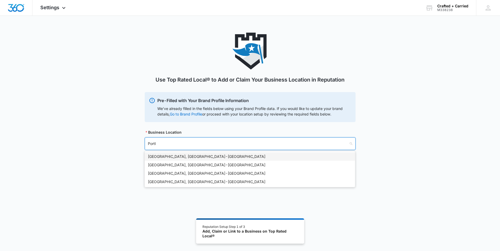
click at [185, 153] on div "Portland, OR - USA" at bounding box center [250, 157] width 210 height 8
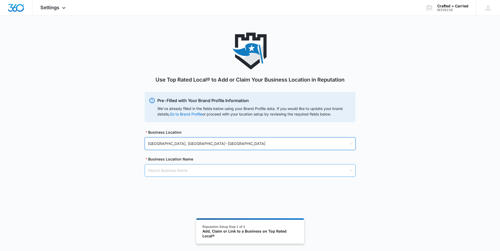
click at [207, 168] on input "search" at bounding box center [248, 171] width 201 height 12
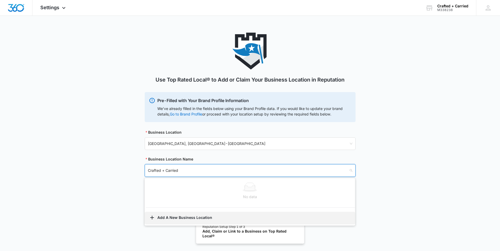
type input "Crafted + Carried"
click at [195, 216] on button "Add A New Business Location" at bounding box center [250, 218] width 210 height 13
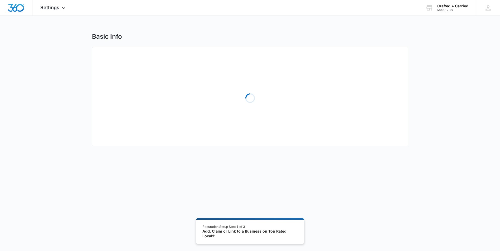
select select "Oregon"
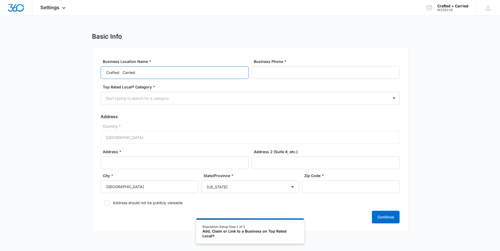
click at [121, 72] on input "Crafted Carried" at bounding box center [175, 72] width 148 height 13
type input "Crafted + Carried"
click at [265, 74] on input "Business Phone *" at bounding box center [326, 72] width 148 height 13
type input "(503) 567-5454"
type input "1135 NE Grand Ave"
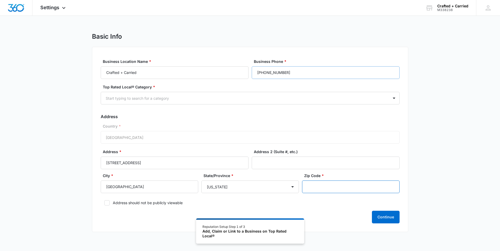
type input "97232"
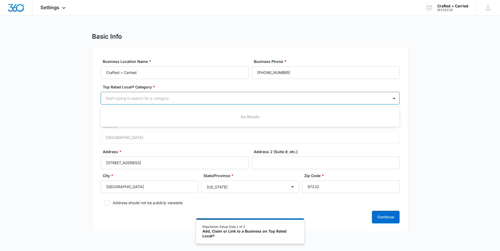
click at [227, 102] on div "Start typing to search for a category" at bounding box center [245, 98] width 288 height 12
type input "cater"
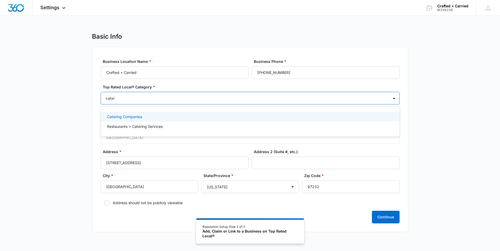
click at [179, 115] on div "Catering Companies" at bounding box center [249, 117] width 285 height 6
click at [192, 101] on div at bounding box center [266, 98] width 231 height 7
type input "c"
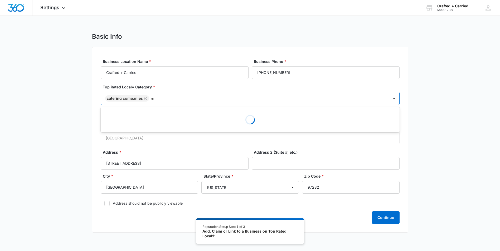
type input "r"
type input "s"
type input "f"
click at [380, 84] on form "Business Location Name * Crafted + Carried Business Phone * (503) 567-5454 Top …" at bounding box center [250, 141] width 299 height 165
click at [189, 94] on div "Catering Companies" at bounding box center [245, 98] width 288 height 13
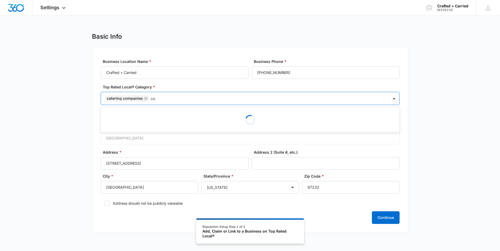
type input "c"
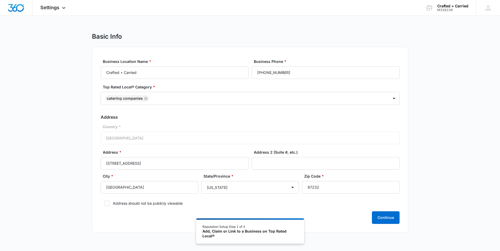
click at [210, 85] on label "Top Rated Local® Category *" at bounding box center [252, 87] width 299 height 6
click at [151, 137] on div "Country * United States of America" at bounding box center [250, 134] width 299 height 20
click at [325, 187] on input "97232" at bounding box center [350, 187] width 97 height 13
type input "97214"
click at [121, 165] on input "1135 NE Grand Ave" at bounding box center [175, 163] width 148 height 13
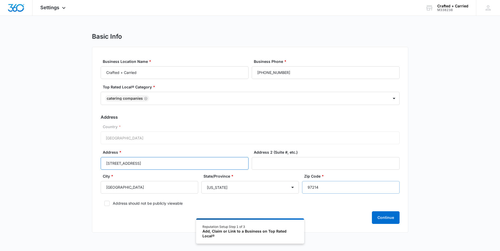
type input "1135 SE Grand Ave"
click at [343, 181] on input "97214" at bounding box center [350, 187] width 97 height 13
click at [380, 219] on button "Continue" at bounding box center [386, 218] width 28 height 13
click at [387, 216] on button "Continue" at bounding box center [386, 218] width 28 height 13
click at [293, 71] on input "(503) 567-5454" at bounding box center [326, 72] width 148 height 13
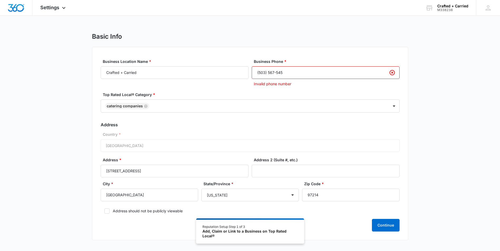
type input "(503) 567-5454"
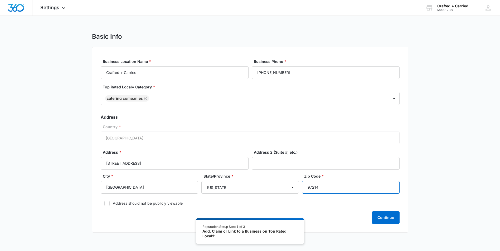
click at [326, 185] on input "97214" at bounding box center [350, 187] width 97 height 13
type input "97214"
click at [227, 191] on select "Alabama Alaska Arizona Arkansas California Colorado Connecticut Delaware Distri…" at bounding box center [249, 187] width 97 height 13
click at [201, 181] on select "Alabama Alaska Arizona Arkansas California Colorado Connecticut Delaware Distri…" at bounding box center [249, 187] width 97 height 13
click at [387, 215] on button "Continue" at bounding box center [386, 218] width 28 height 13
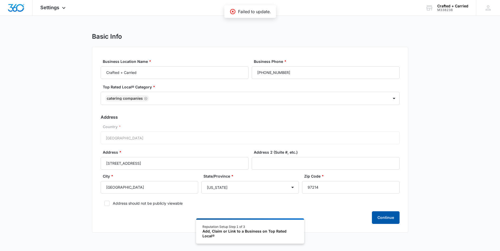
click at [389, 219] on button "Continue" at bounding box center [386, 218] width 28 height 13
click at [389, 219] on div "Loading Continue" at bounding box center [250, 218] width 299 height 13
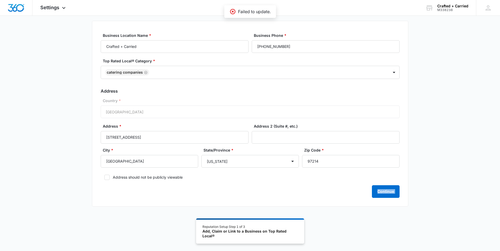
scroll to position [29, 0]
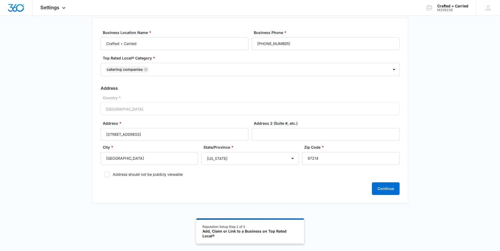
click at [236, 231] on div "Add, Claim or Link to a Business on Top Rated Local®" at bounding box center [249, 233] width 95 height 9
click at [62, 8] on icon at bounding box center [64, 9] width 6 height 6
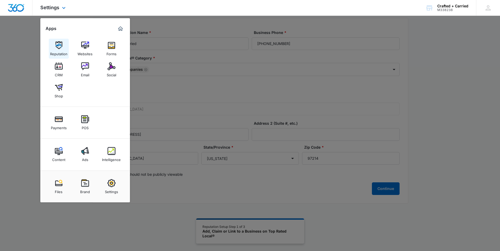
click at [62, 48] on img at bounding box center [59, 45] width 8 height 8
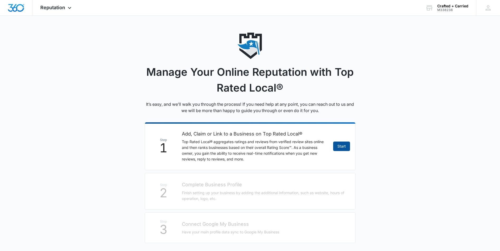
click at [337, 146] on link "Start" at bounding box center [341, 146] width 17 height 9
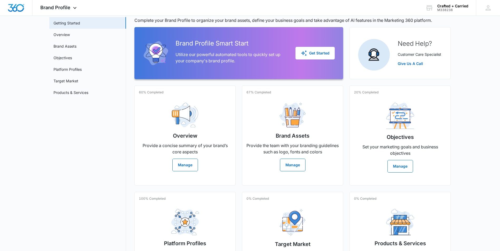
scroll to position [75, 0]
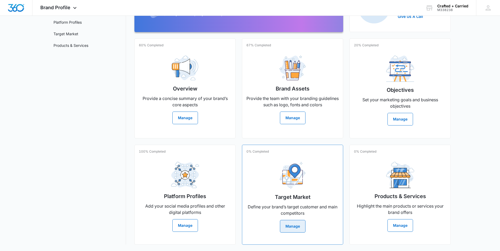
click at [298, 227] on button "Manage" at bounding box center [293, 226] width 26 height 13
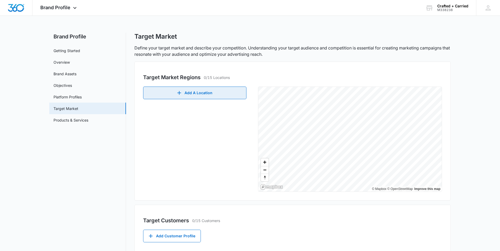
click at [212, 92] on button "Add A Location" at bounding box center [194, 93] width 103 height 13
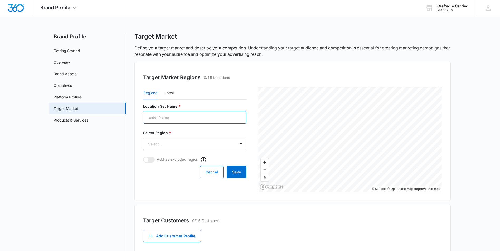
click at [185, 118] on input "Location Set Name *" at bounding box center [194, 117] width 103 height 13
type input "P"
type input "Portland Oregon Area"
click at [174, 95] on button "Local" at bounding box center [168, 93] width 9 height 13
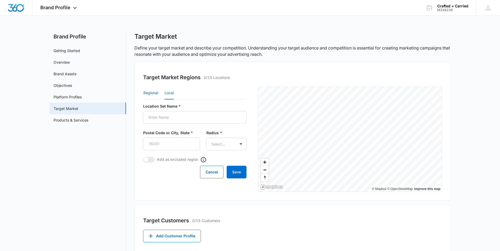
click at [153, 93] on button "Regional" at bounding box center [150, 93] width 15 height 13
click at [180, 120] on input "Location Set Name *" at bounding box center [194, 117] width 103 height 13
type input "Po"
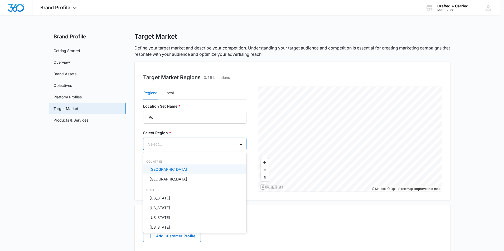
click at [157, 145] on body "Brand Profile Apps Reputation Websites Forms CRM Email Social Shop Payments POS…" at bounding box center [252, 125] width 504 height 251
click at [162, 171] on p "United States" at bounding box center [168, 170] width 38 height 6
click at [226, 126] on div at bounding box center [252, 125] width 504 height 251
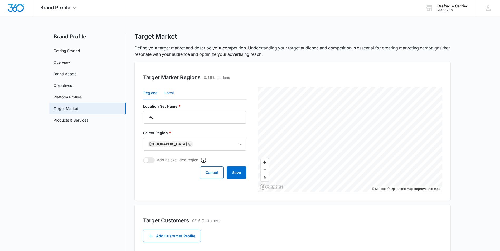
click at [173, 93] on button "Local" at bounding box center [168, 93] width 9 height 13
click at [168, 116] on input "Location Set Name *" at bounding box center [194, 117] width 103 height 13
type input "Portland Oregon Area"
click at [165, 143] on input "Postal Code or City, State *" at bounding box center [171, 144] width 57 height 13
type input "97214"
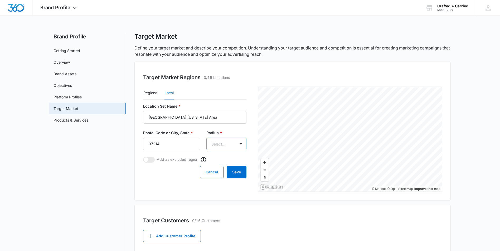
click at [221, 146] on body "Brand Profile Apps Reputation Websites Forms CRM Email Social Shop Payments POS…" at bounding box center [250, 161] width 500 height 323
click at [221, 171] on div "20mi" at bounding box center [225, 173] width 28 height 6
click at [235, 173] on button "Save" at bounding box center [237, 172] width 20 height 13
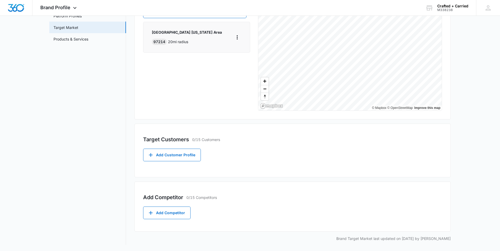
scroll to position [81, 0]
click at [187, 153] on button "Add Customer Profile" at bounding box center [172, 155] width 58 height 13
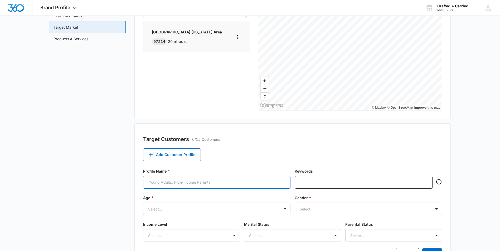
click at [221, 185] on input "Profile Name *" at bounding box center [216, 182] width 147 height 13
type input "U"
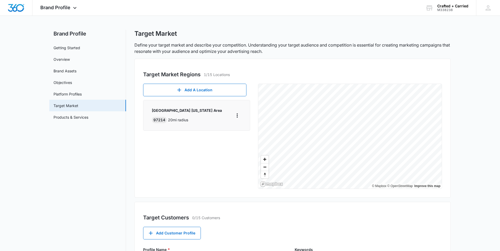
scroll to position [0, 0]
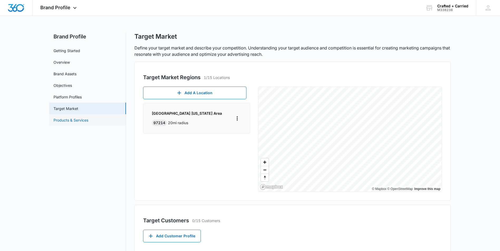
click at [72, 117] on link "Products & Services" at bounding box center [70, 120] width 35 height 6
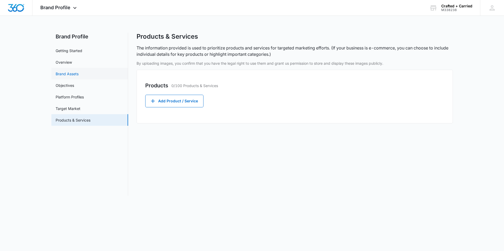
click at [73, 76] on link "Brand Assets" at bounding box center [67, 74] width 23 height 6
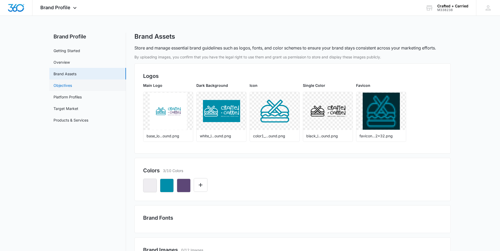
click at [70, 85] on link "Objectives" at bounding box center [62, 86] width 18 height 6
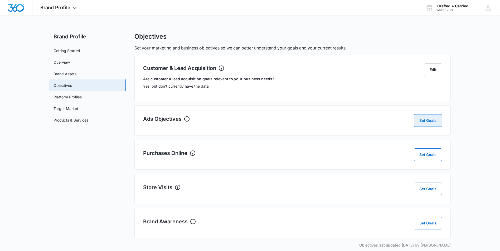
click at [426, 118] on button "Set Goals" at bounding box center [428, 120] width 28 height 13
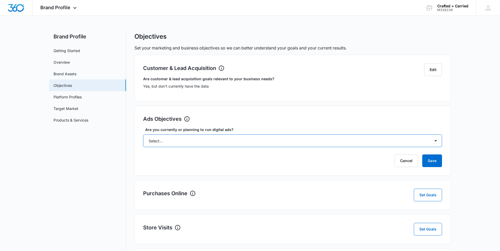
click at [425, 136] on select "Select... Yes No Yes, but don't currently have the data" at bounding box center [292, 141] width 299 height 13
click at [143, 135] on select "Select... Yes No Yes, but don't currently have the data" at bounding box center [292, 141] width 299 height 13
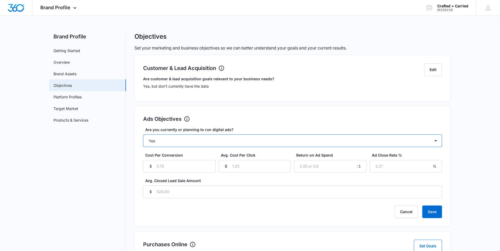
click at [340, 140] on select "Select... Yes No Yes, but don't currently have the data" at bounding box center [292, 141] width 299 height 13
select select "yes, but later"
click at [143, 135] on select "Select... Yes No Yes, but don't currently have the data" at bounding box center [292, 141] width 299 height 13
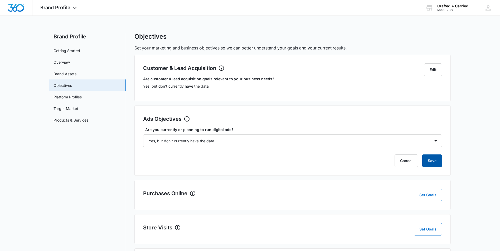
click at [423, 159] on button "Save" at bounding box center [432, 161] width 20 height 13
click at [431, 194] on button "Set Goals" at bounding box center [428, 195] width 28 height 13
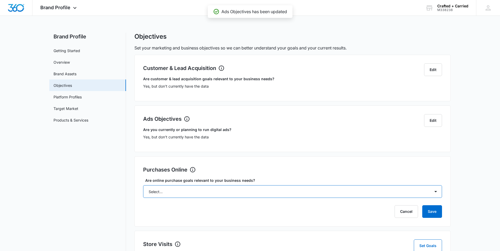
click at [388, 189] on select "Select... Yes No Yes, but don't currently have the data" at bounding box center [292, 191] width 299 height 13
click at [143, 185] on select "Select... Yes No Yes, but don't currently have the data" at bounding box center [292, 191] width 299 height 13
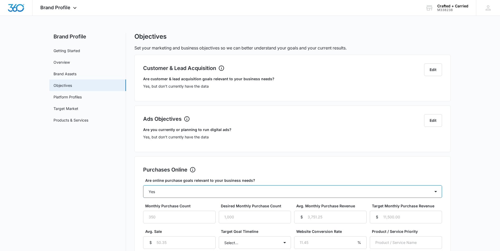
click at [344, 193] on select "Select... Yes No Yes, but don't currently have the data" at bounding box center [292, 191] width 299 height 13
select select "yes, but later"
click at [143, 185] on select "Select... Yes No Yes, but don't currently have the data" at bounding box center [292, 191] width 299 height 13
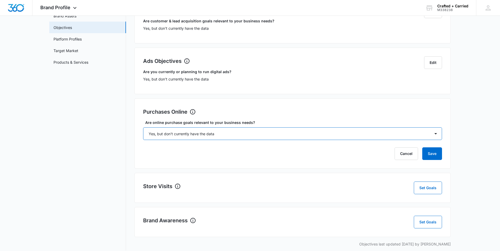
scroll to position [64, 0]
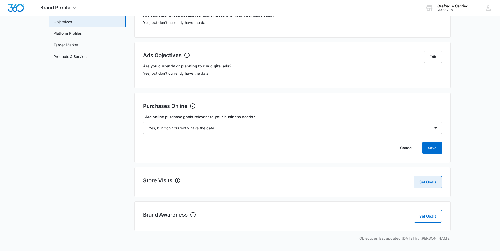
click at [432, 186] on button "Set Goals" at bounding box center [428, 182] width 28 height 13
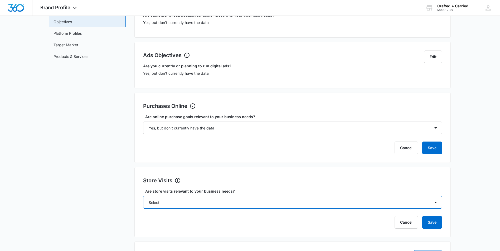
click at [325, 207] on select "Select... Yes No Yes, but don't currently have the data" at bounding box center [292, 202] width 299 height 13
select select "no"
click at [143, 196] on select "Select... Yes No Yes, but don't currently have the data" at bounding box center [292, 202] width 299 height 13
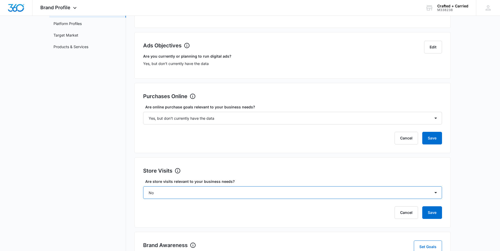
scroll to position [104, 0]
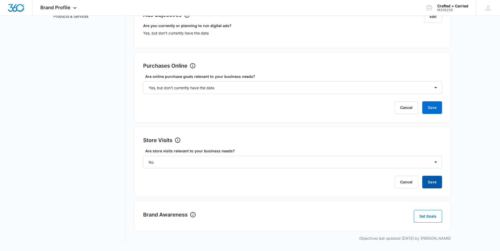
click at [438, 184] on button "Save" at bounding box center [432, 182] width 20 height 13
click at [431, 217] on button "Set Goals" at bounding box center [428, 216] width 28 height 13
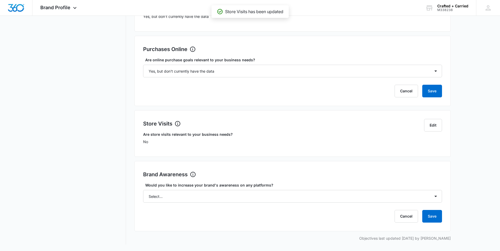
scroll to position [121, 0]
click at [388, 199] on select "Select... Yes No" at bounding box center [292, 196] width 299 height 13
click at [252, 201] on select "Select... Yes No" at bounding box center [292, 196] width 299 height 13
click at [327, 201] on select "Select... Yes No" at bounding box center [292, 196] width 299 height 13
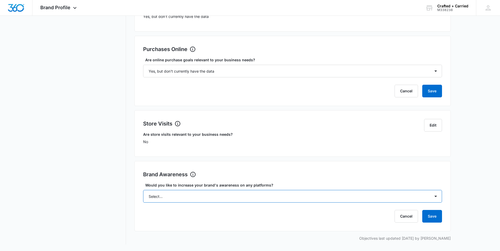
select select "yes"
click at [143, 190] on select "Select... Yes No" at bounding box center [292, 196] width 299 height 13
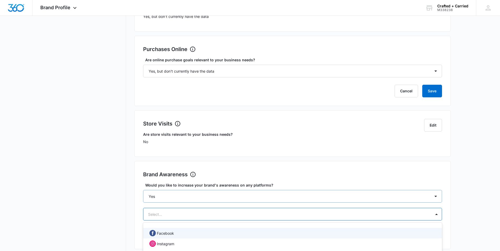
scroll to position [173, 0]
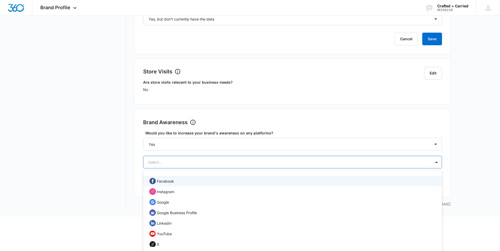
click at [207, 180] on div "Facebook" at bounding box center [291, 181] width 285 height 6
click at [210, 193] on div "Instagram" at bounding box center [291, 192] width 285 height 6
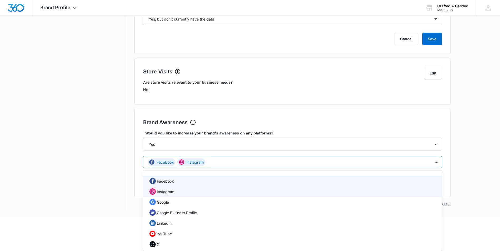
click at [197, 203] on div "Google" at bounding box center [291, 202] width 285 height 6
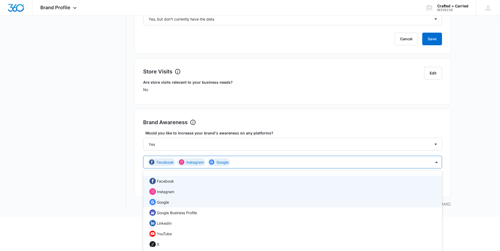
click at [204, 213] on div "Google Business Profile" at bounding box center [291, 213] width 285 height 6
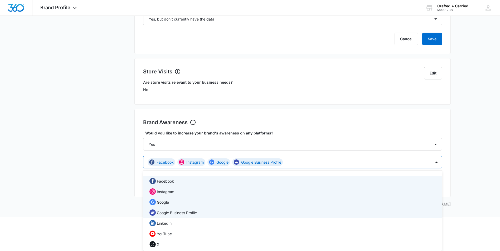
click at [183, 221] on div "LinkedIn" at bounding box center [291, 223] width 285 height 6
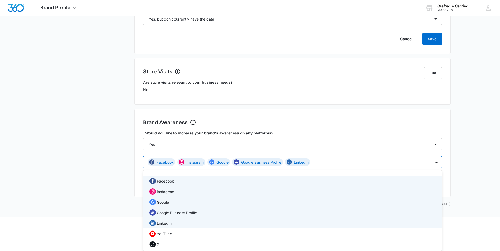
click at [184, 234] on div "YouTube" at bounding box center [291, 234] width 285 height 6
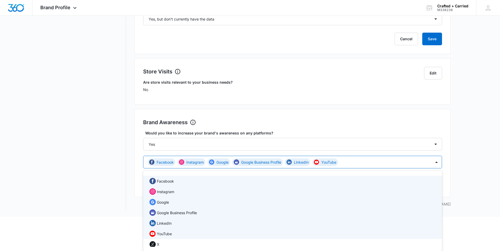
click at [188, 244] on div "X" at bounding box center [291, 244] width 285 height 7
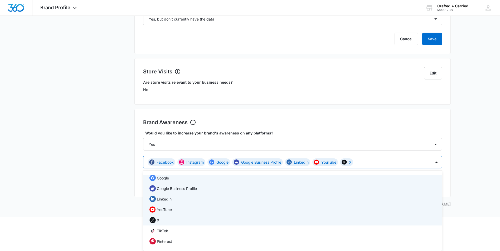
scroll to position [57, 0]
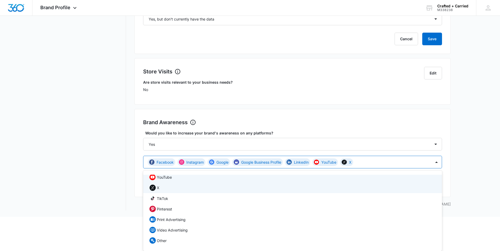
click at [175, 200] on div "TikTok" at bounding box center [291, 198] width 285 height 7
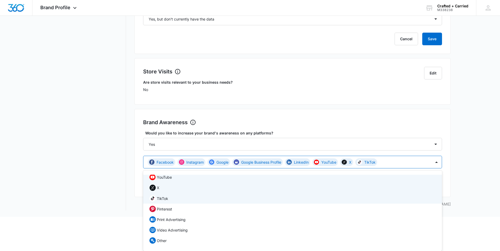
click at [175, 207] on div "Pinterest" at bounding box center [291, 209] width 285 height 6
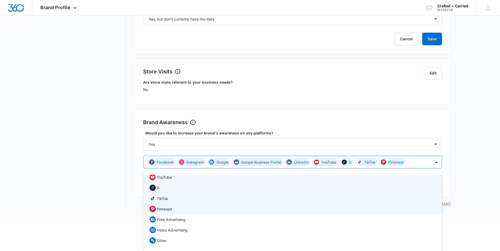
click at [183, 229] on p "Video Advertising" at bounding box center [172, 231] width 31 height 6
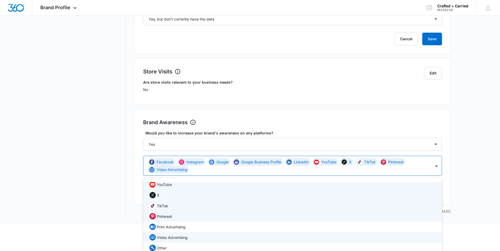
click at [457, 178] on main "Brand Profile Getting Started Overview Brand Assets Objectives Platform Profile…" at bounding box center [250, 42] width 500 height 365
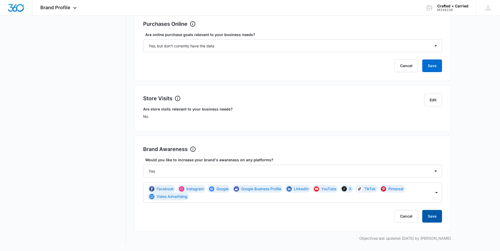
click at [437, 217] on button "Save" at bounding box center [432, 216] width 20 height 13
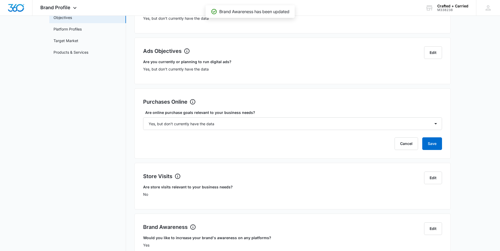
scroll to position [0, 0]
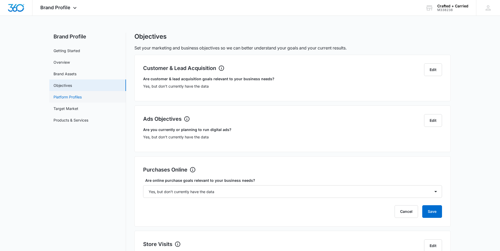
click at [77, 98] on link "Platform Profiles" at bounding box center [67, 97] width 28 height 6
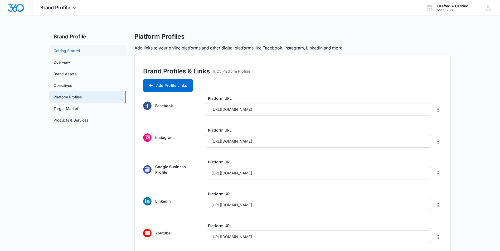
click at [78, 51] on link "Getting Started" at bounding box center [66, 51] width 27 height 6
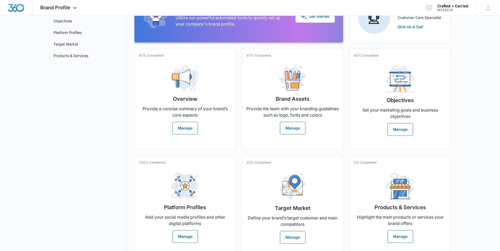
scroll to position [76, 0]
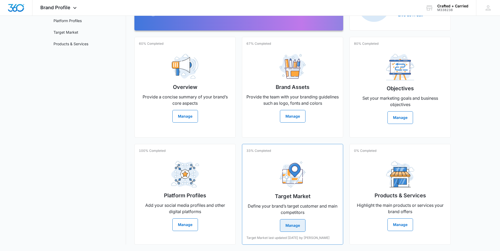
click at [295, 226] on button "Manage" at bounding box center [293, 225] width 26 height 13
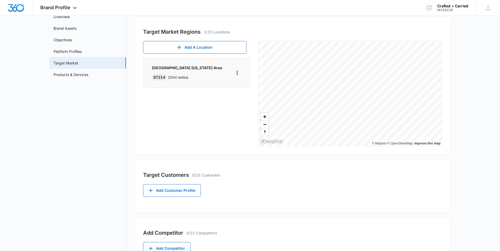
scroll to position [56, 0]
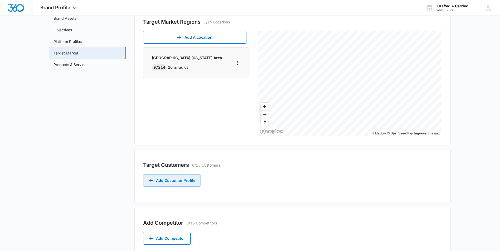
click at [189, 181] on button "Add Customer Profile" at bounding box center [172, 180] width 58 height 13
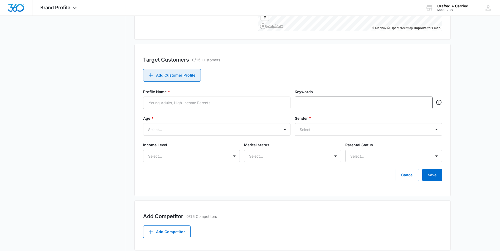
scroll to position [161, 0]
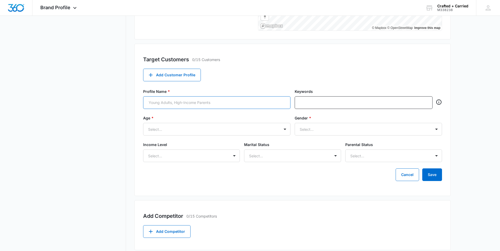
click at [230, 105] on input "Profile Name *" at bounding box center [216, 102] width 147 height 13
type input "Y"
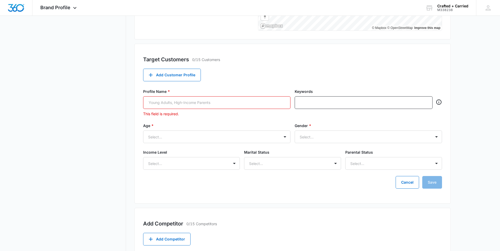
type input "Y"
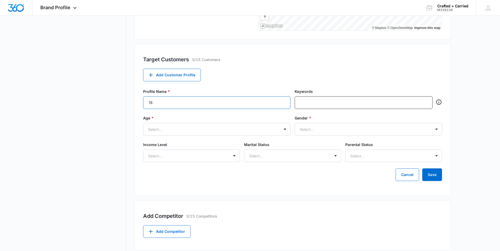
type input "1"
type input "Younger Adults"
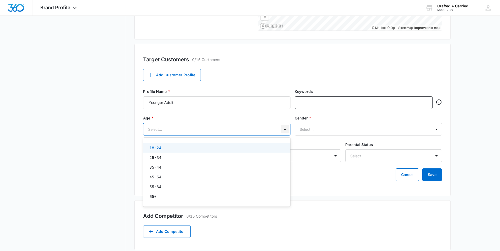
click at [283, 133] on div at bounding box center [285, 129] width 8 height 8
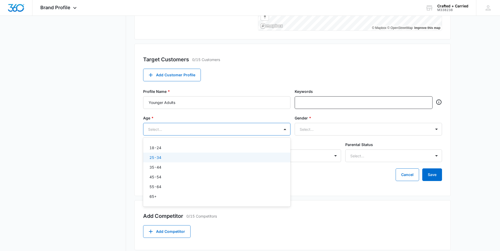
click at [187, 158] on div "25-34" at bounding box center [216, 158] width 134 height 6
click at [278, 145] on div "18-24" at bounding box center [216, 149] width 147 height 10
click at [355, 129] on div at bounding box center [361, 129] width 125 height 7
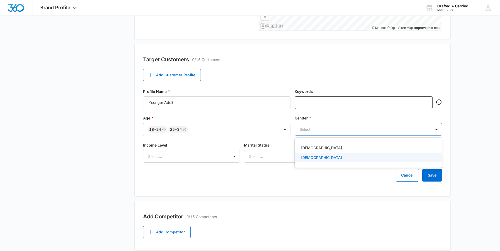
click at [322, 157] on div "Male" at bounding box center [368, 158] width 134 height 6
click at [323, 149] on div "Female" at bounding box center [368, 149] width 134 height 6
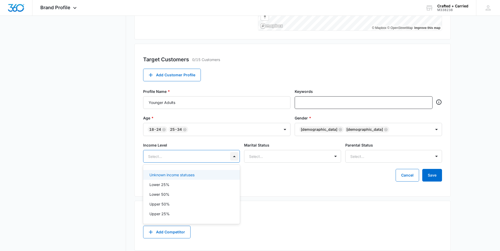
click at [233, 158] on div at bounding box center [234, 156] width 8 height 8
click at [175, 203] on div "Upper 50%" at bounding box center [190, 204] width 83 height 6
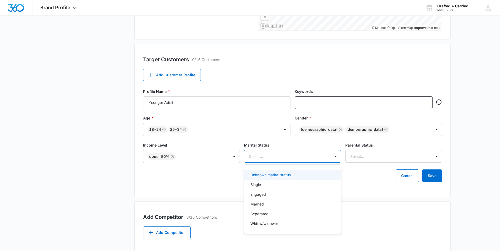
click at [312, 156] on div at bounding box center [286, 156] width 74 height 7
click at [277, 183] on div "Single" at bounding box center [291, 185] width 83 height 6
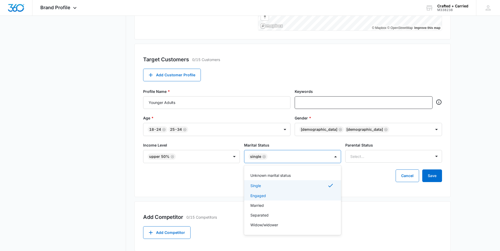
click at [276, 195] on div "Engaged" at bounding box center [291, 196] width 83 height 6
click at [274, 204] on div "Married" at bounding box center [291, 207] width 83 height 6
click at [381, 155] on div at bounding box center [387, 156] width 74 height 7
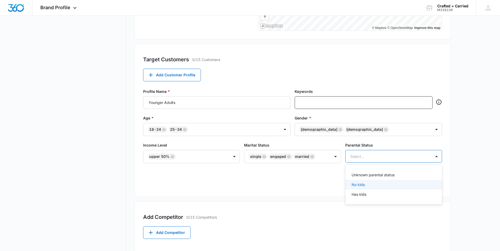
click at [361, 185] on p "No kids" at bounding box center [357, 185] width 13 height 6
click at [362, 194] on p "Has kids" at bounding box center [358, 196] width 15 height 6
click at [333, 216] on div "Add Competitor 0/15 Competitors" at bounding box center [292, 217] width 299 height 8
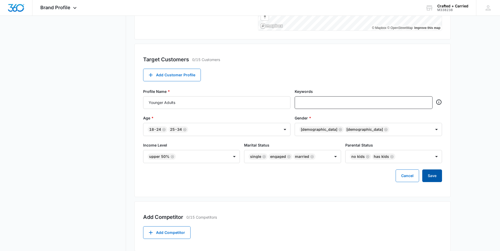
click at [434, 176] on button "Save" at bounding box center [432, 176] width 20 height 13
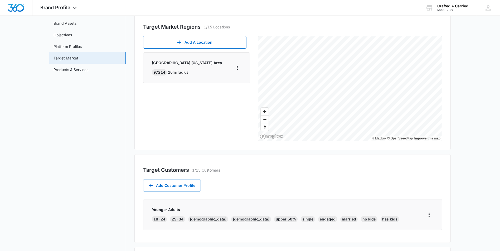
scroll to position [50, 0]
click at [194, 186] on button "Add Customer Profile" at bounding box center [172, 186] width 58 height 13
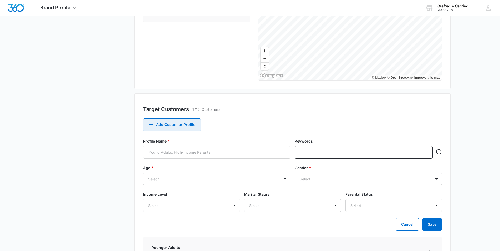
scroll to position [113, 0]
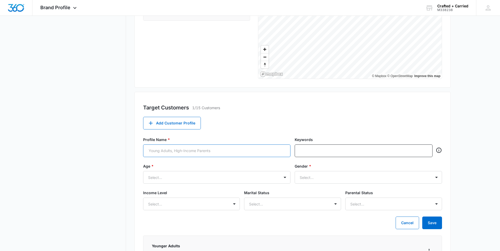
click at [229, 149] on input "Profile Name *" at bounding box center [216, 151] width 147 height 13
type input "UHNW"
click at [311, 147] on input "text" at bounding box center [364, 151] width 128 height 8
type input "n"
type input "High Net Worth"
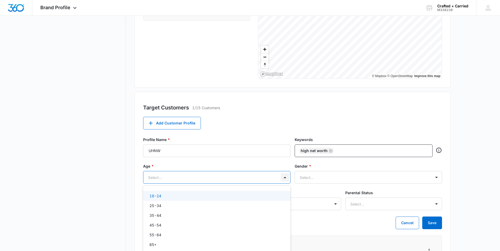
scroll to position [119, 0]
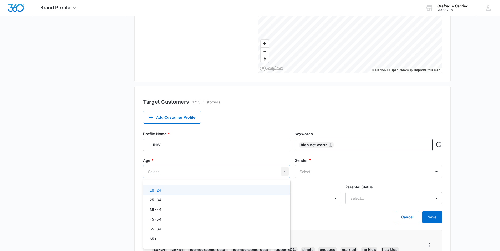
click at [284, 175] on div at bounding box center [285, 172] width 8 height 8
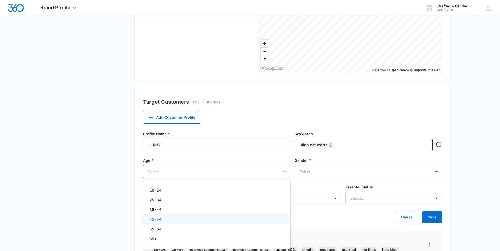
click at [172, 217] on div "45-54" at bounding box center [216, 220] width 147 height 10
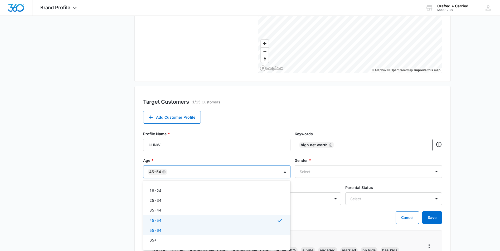
click at [169, 228] on div "55-64" at bounding box center [216, 231] width 134 height 6
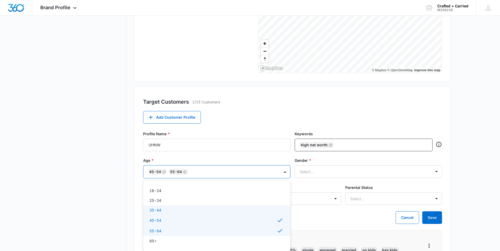
click at [179, 211] on div "35-44" at bounding box center [216, 211] width 134 height 6
click at [327, 169] on div at bounding box center [361, 172] width 125 height 7
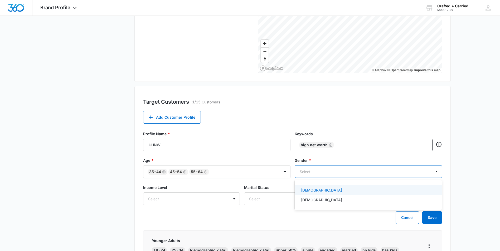
click at [317, 190] on div "Female" at bounding box center [368, 191] width 134 height 6
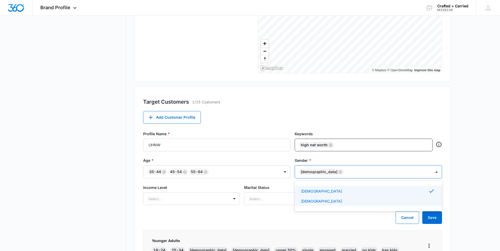
click at [314, 200] on div "Male" at bounding box center [368, 202] width 134 height 6
click at [230, 202] on div "Select..." at bounding box center [191, 199] width 97 height 13
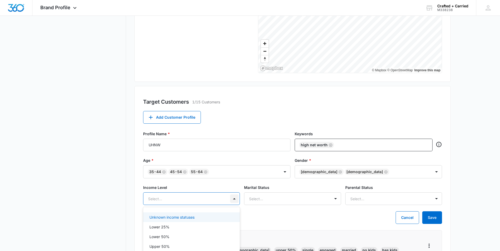
scroll to position [136, 0]
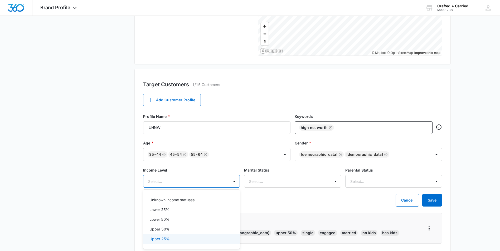
click at [183, 242] on div "Upper 25%" at bounding box center [190, 239] width 83 height 6
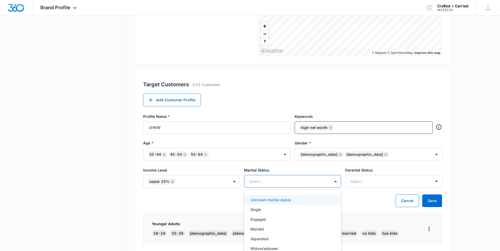
scroll to position [146, 0]
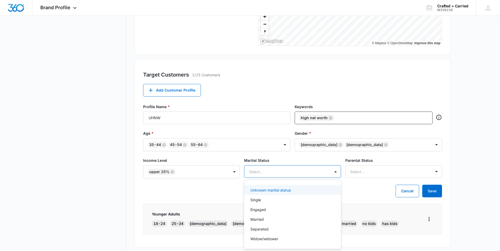
click at [313, 178] on div "6 results available. Use Up and Down to choose options, press Enter to select t…" at bounding box center [292, 171] width 97 height 13
click at [281, 203] on div "Single" at bounding box center [292, 200] width 97 height 10
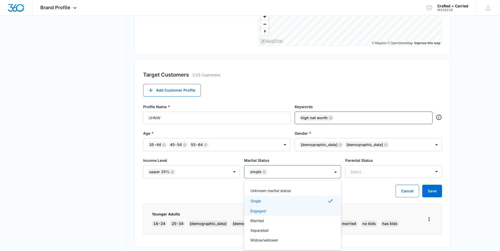
click at [281, 210] on div "Engaged" at bounding box center [291, 211] width 83 height 6
click at [280, 218] on div "Married" at bounding box center [292, 222] width 97 height 10
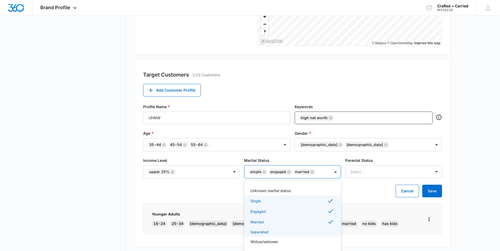
click at [279, 230] on div "Separated" at bounding box center [291, 232] width 83 height 6
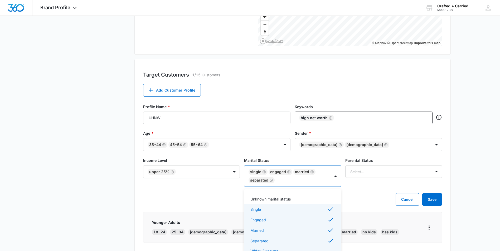
click at [282, 248] on div "Widow/widower" at bounding box center [292, 251] width 97 height 10
click at [373, 169] on div at bounding box center [387, 172] width 74 height 7
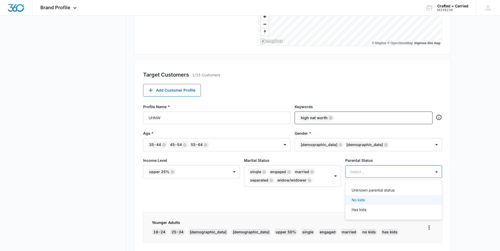
click at [365, 198] on div "No kids" at bounding box center [392, 200] width 83 height 6
click at [365, 209] on p "Has kids" at bounding box center [358, 211] width 15 height 6
click at [370, 185] on div "Unknown parental status No kids Has kids" at bounding box center [393, 201] width 97 height 33
click at [370, 190] on p "Unknown parental status" at bounding box center [372, 191] width 43 height 6
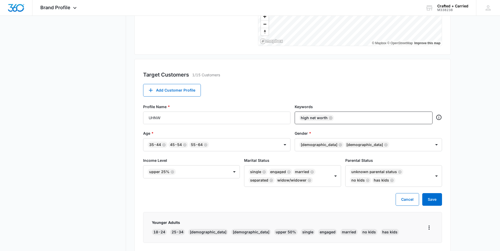
click at [454, 153] on main "Brand Profile Getting Started Overview Brand Assets Objectives Platform Profile…" at bounding box center [250, 108] width 500 height 443
click at [431, 203] on button "Save" at bounding box center [432, 199] width 20 height 13
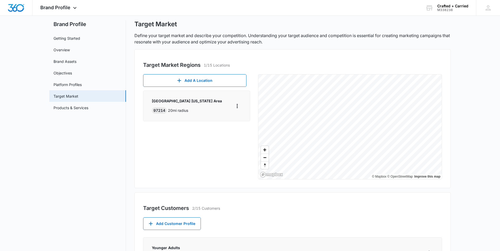
scroll to position [0, 0]
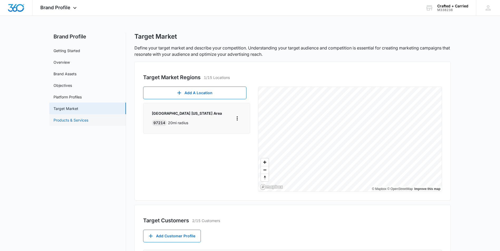
click at [86, 120] on link "Products & Services" at bounding box center [70, 120] width 35 height 6
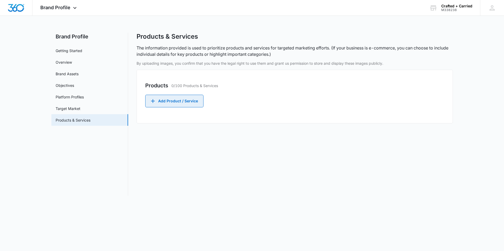
click at [165, 103] on button "Add Product / Service" at bounding box center [174, 101] width 58 height 13
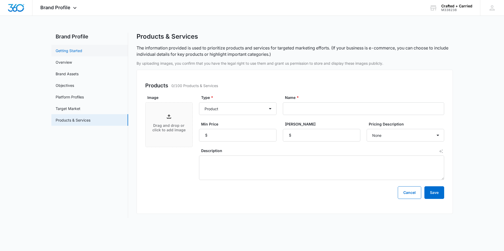
click at [77, 50] on link "Getting Started" at bounding box center [69, 51] width 27 height 6
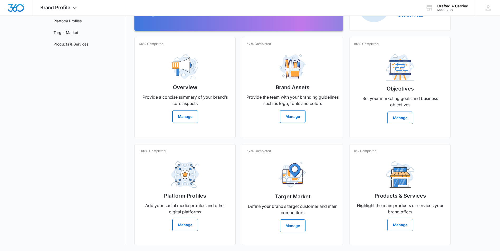
scroll to position [76, 0]
click at [300, 120] on button "Manage" at bounding box center [293, 116] width 26 height 13
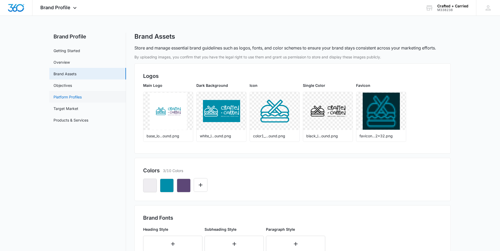
click at [78, 96] on link "Platform Profiles" at bounding box center [67, 97] width 28 height 6
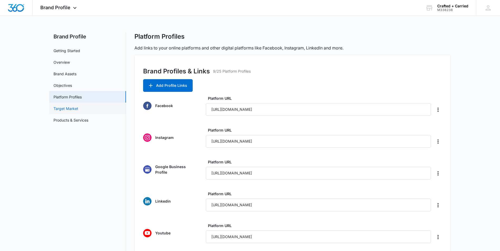
click at [74, 107] on link "Target Market" at bounding box center [65, 109] width 25 height 6
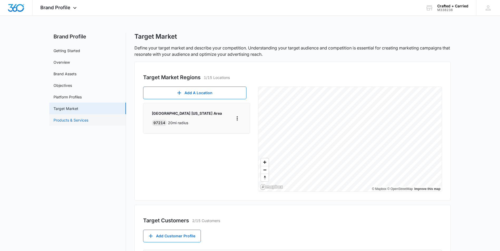
click at [74, 121] on link "Products & Services" at bounding box center [70, 120] width 35 height 6
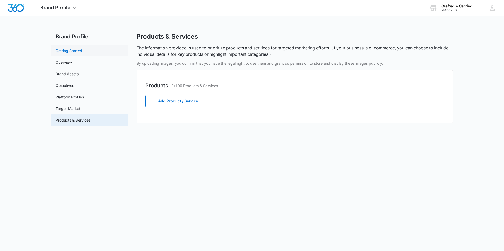
click at [70, 48] on link "Getting Started" at bounding box center [69, 51] width 27 height 6
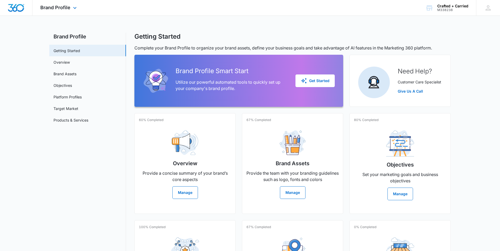
click at [18, 11] on img "Dashboard" at bounding box center [16, 8] width 17 height 8
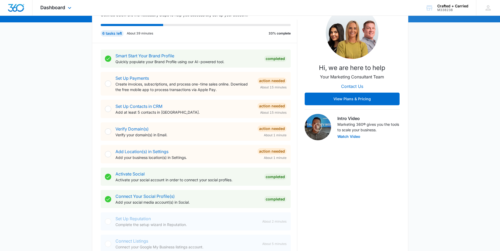
scroll to position [73, 0]
click at [136, 130] on link "Verify Domain(s)" at bounding box center [131, 128] width 33 height 5
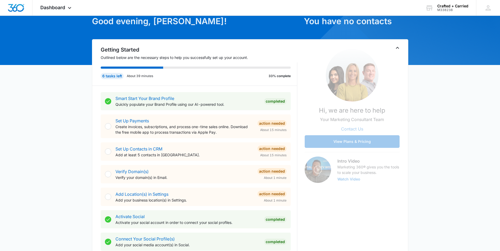
scroll to position [30, 0]
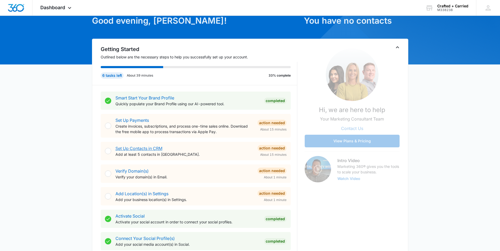
click at [148, 149] on link "Set Up Contacts in CRM" at bounding box center [138, 148] width 47 height 5
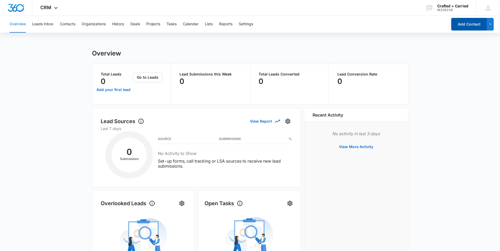
click at [463, 25] on button "Add Contact" at bounding box center [469, 24] width 36 height 13
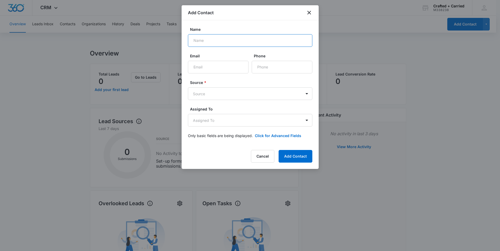
click at [240, 44] on input "Name" at bounding box center [250, 40] width 124 height 13
type input "Justin Eaton"
type input "[PERSON_NAME][EMAIL_ADDRESS][DOMAIN_NAME]"
click at [277, 61] on input "Phone" at bounding box center [282, 67] width 61 height 13
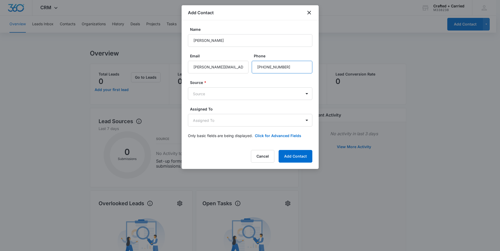
type input "[PHONE_NUMBER]"
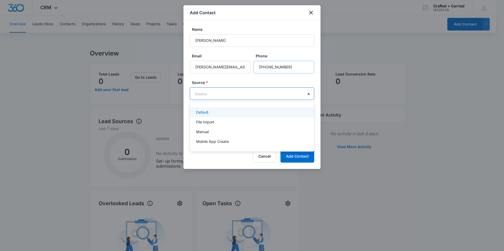
click at [212, 132] on div "Manual" at bounding box center [251, 132] width 111 height 6
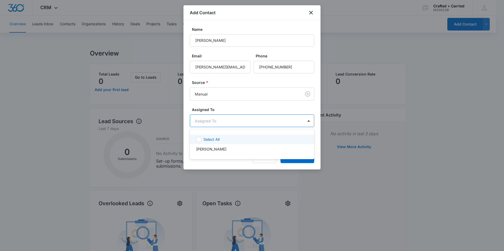
click at [210, 141] on p "Select All" at bounding box center [211, 140] width 16 height 6
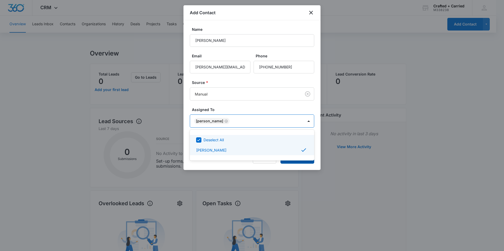
click at [294, 163] on button "Add Contact" at bounding box center [297, 157] width 34 height 13
